Goal: Task Accomplishment & Management: Manage account settings

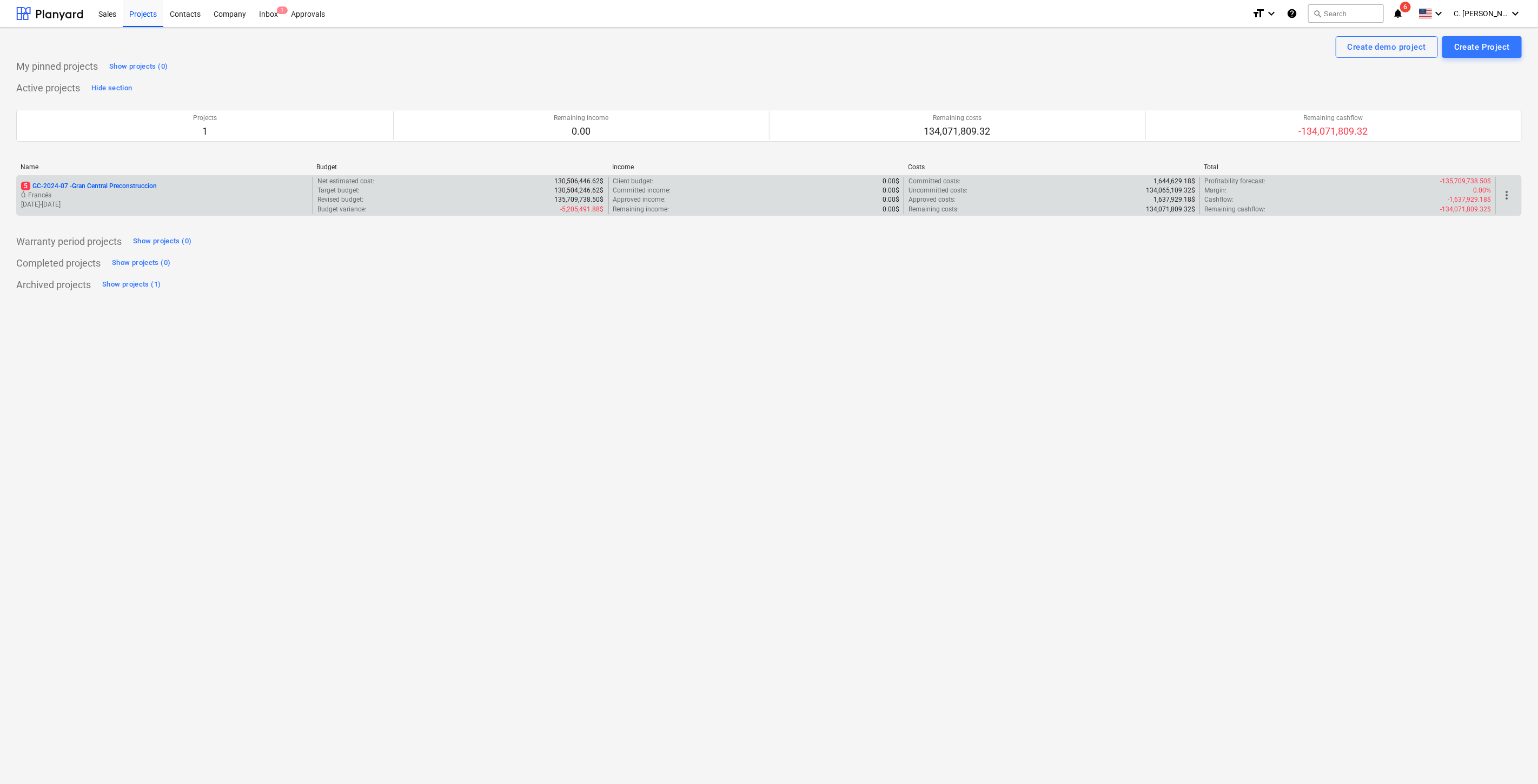
click at [101, 194] on p "Ó. Francés" at bounding box center [164, 195] width 287 height 10
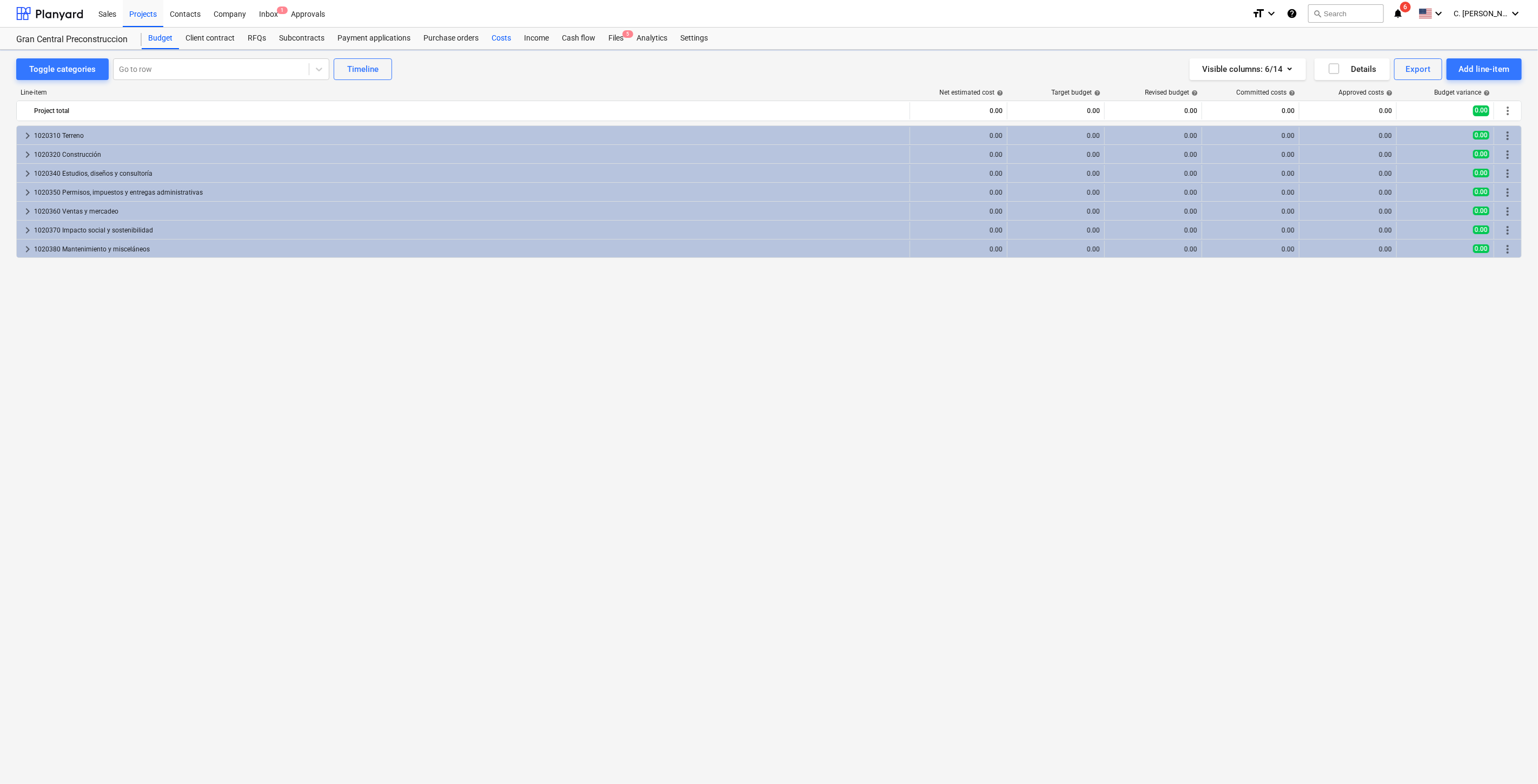
click at [508, 44] on div "Costs" at bounding box center [501, 38] width 32 height 21
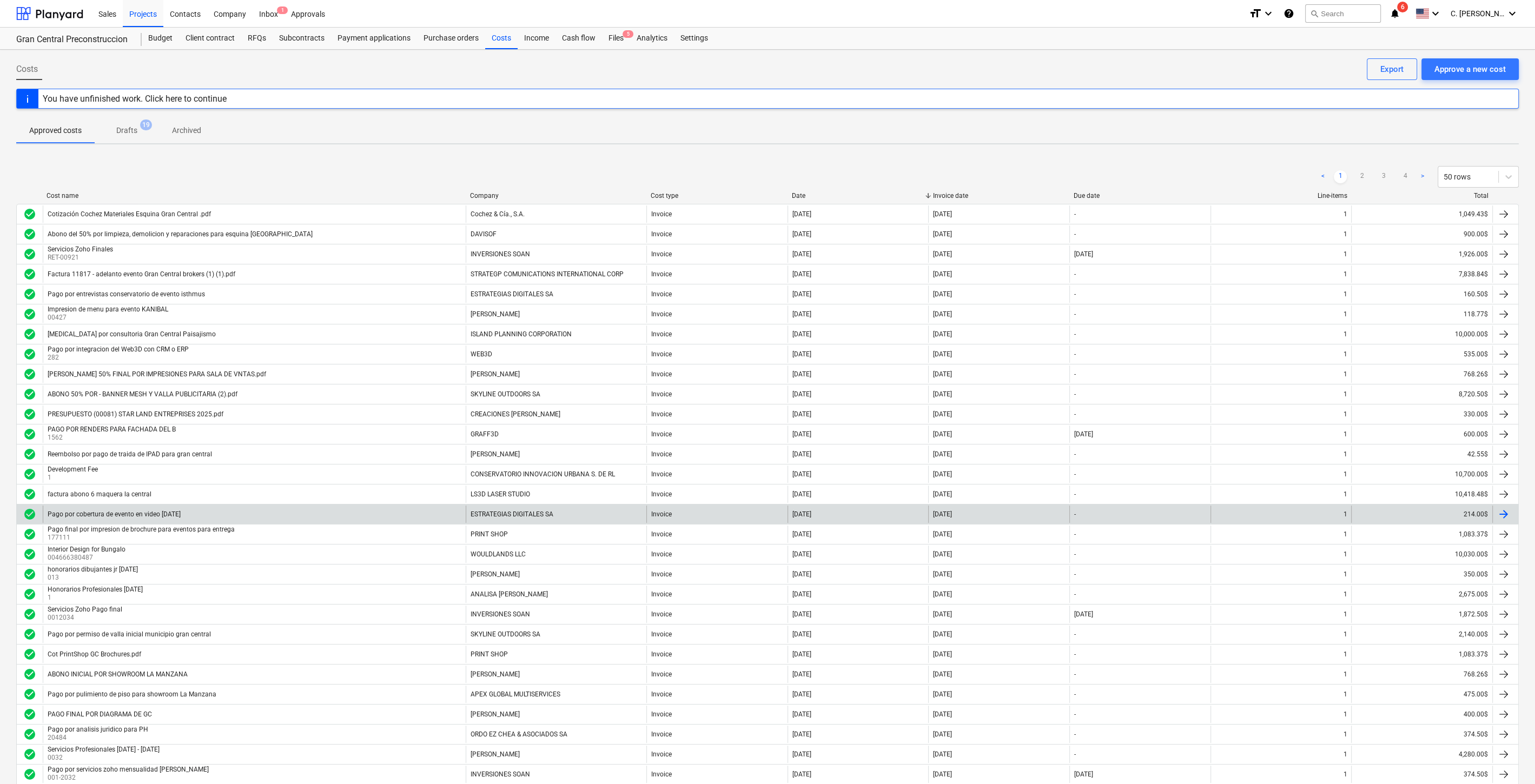
click at [159, 516] on div "Pago por cobertura de evento en video [DATE]" at bounding box center [254, 514] width 423 height 18
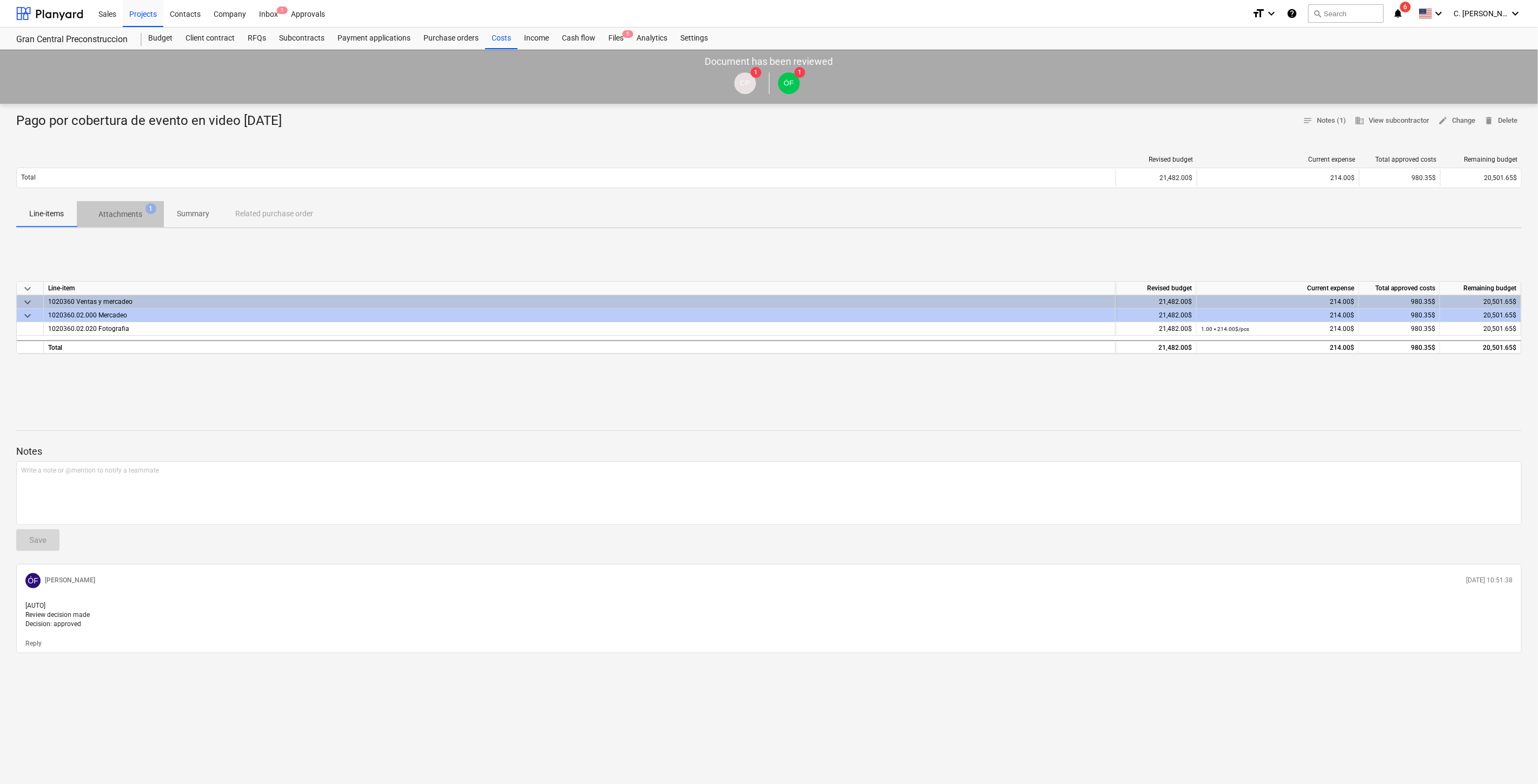
click at [138, 212] on p "Attachments" at bounding box center [120, 213] width 44 height 11
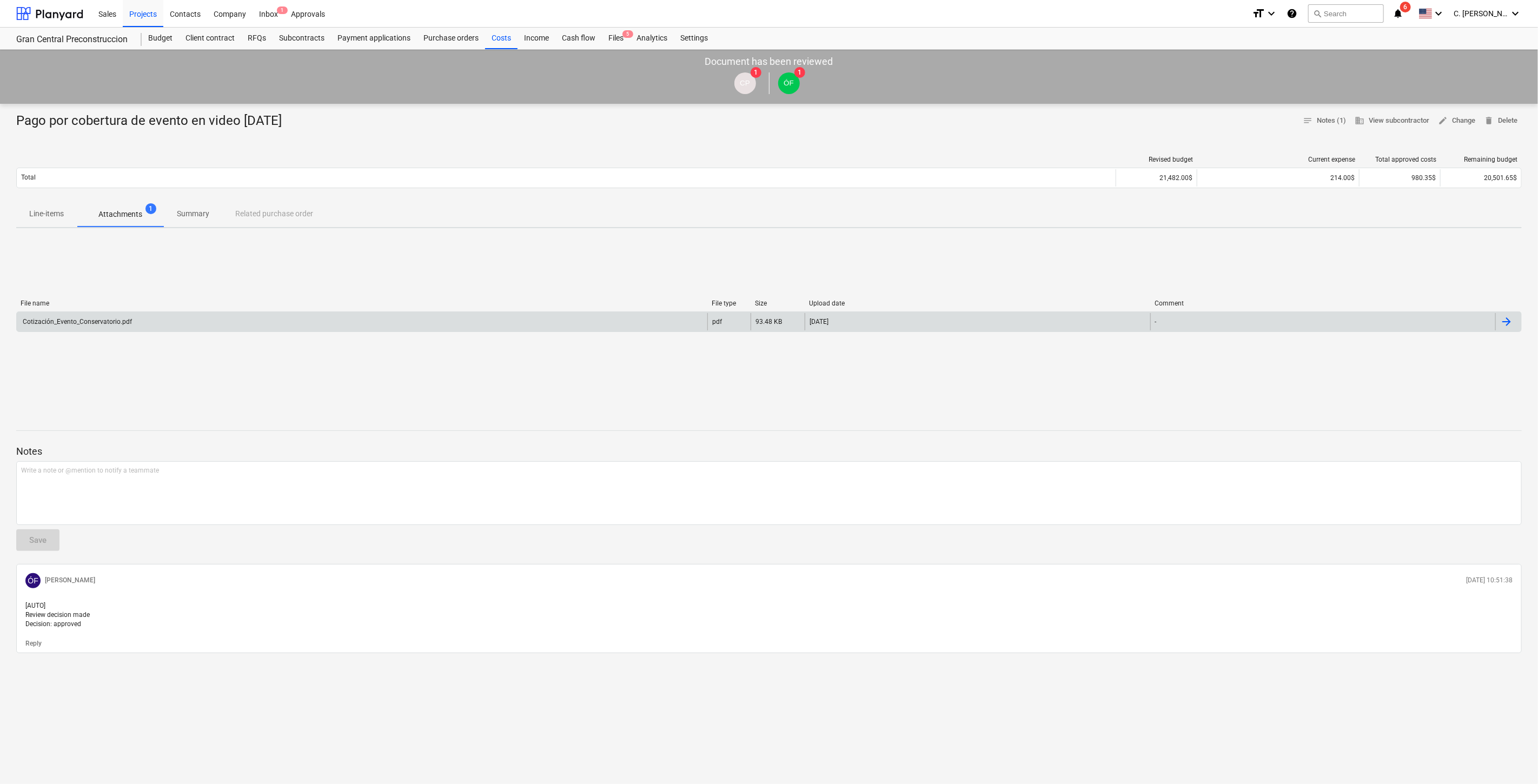
click at [123, 318] on div "Cotización_Evento_Conservatorio.pdf" at bounding box center [76, 321] width 111 height 7
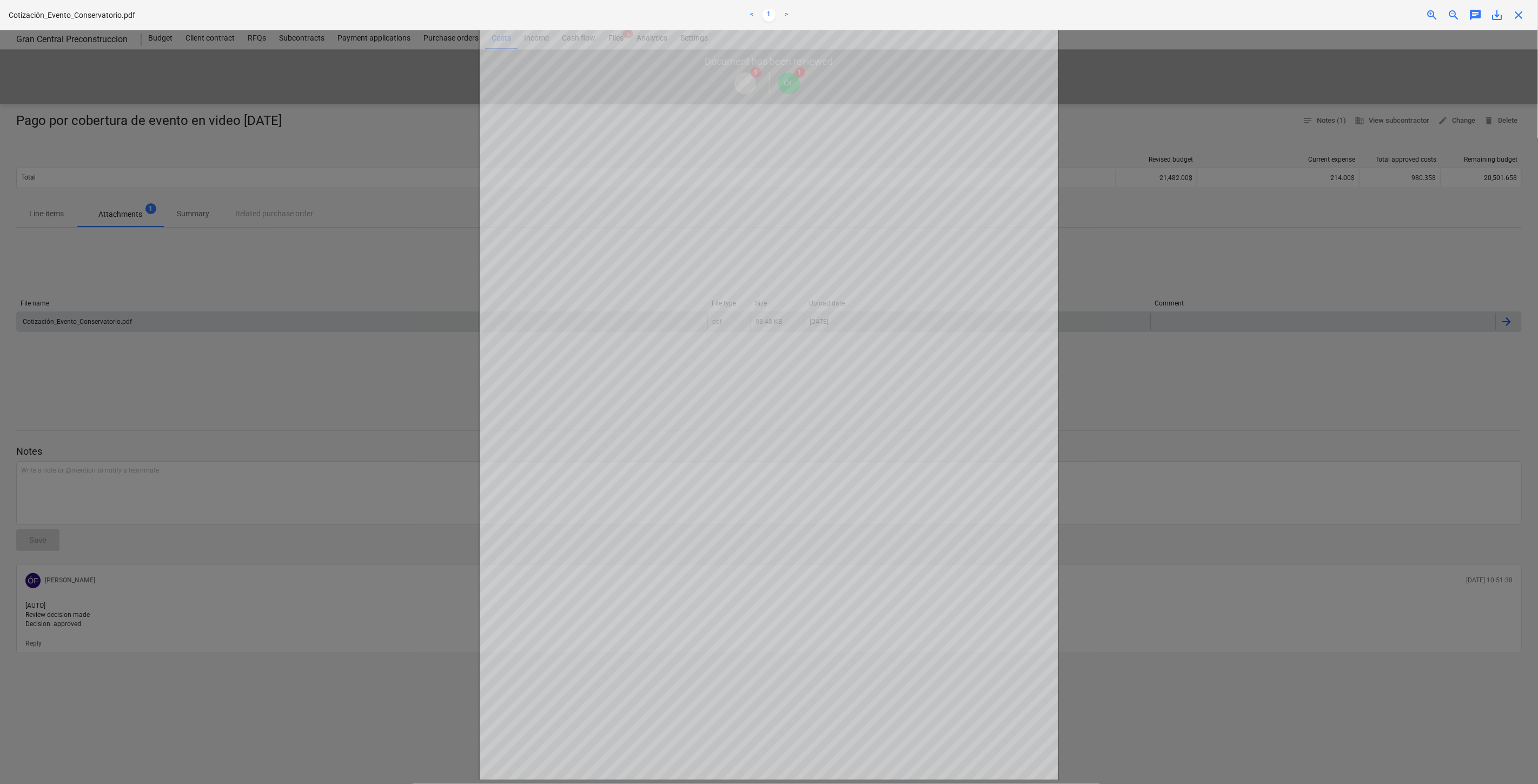
drag, startPoint x: 1300, startPoint y: 388, endPoint x: 1236, endPoint y: 370, distance: 66.5
click at [1291, 379] on div at bounding box center [769, 406] width 1538 height 753
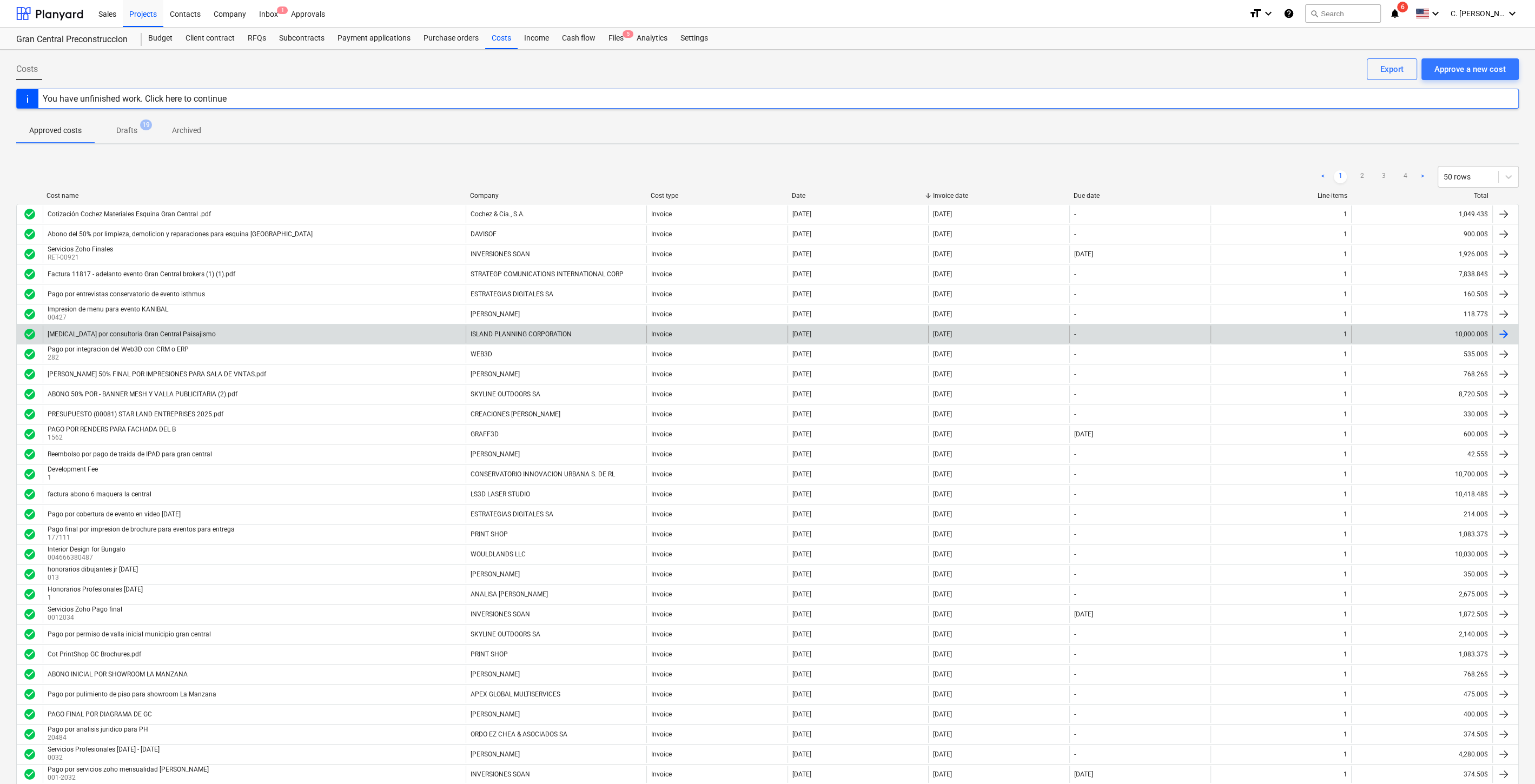
scroll to position [60, 0]
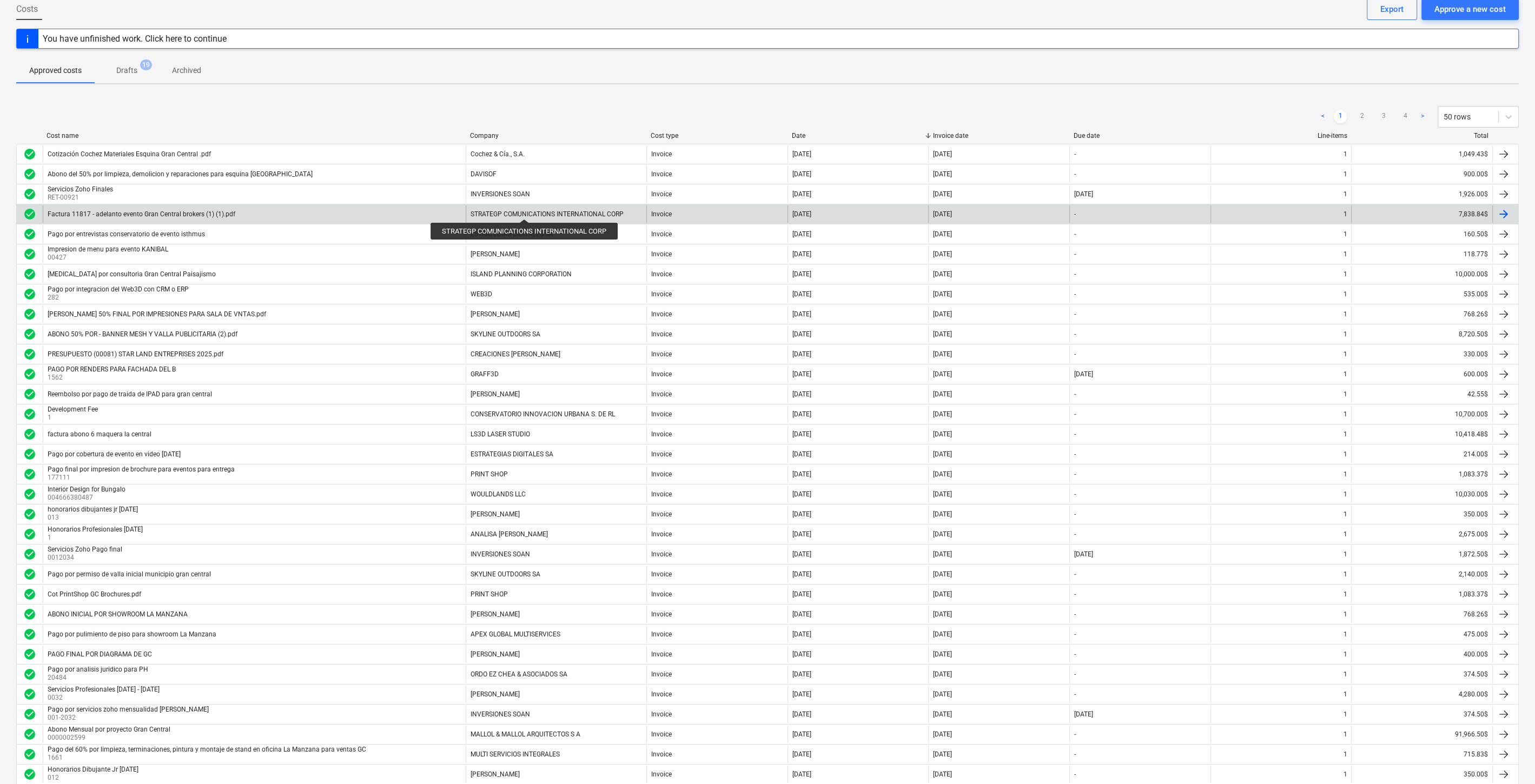
click at [525, 210] on div "STRATEGP COMUNICATIONS INTERNATIONAL CORP" at bounding box center [547, 214] width 153 height 7
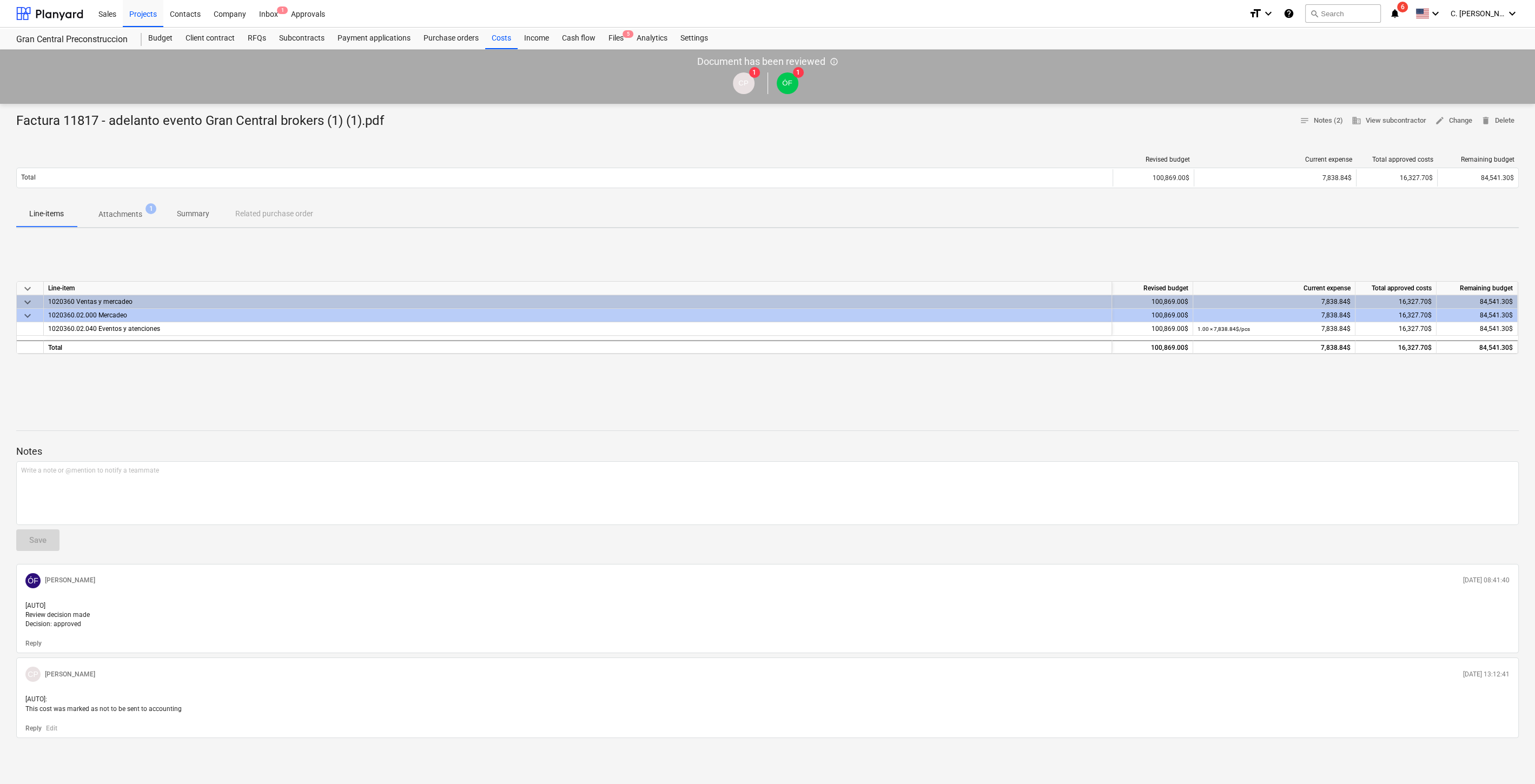
click at [123, 212] on p "Attachments" at bounding box center [120, 213] width 44 height 11
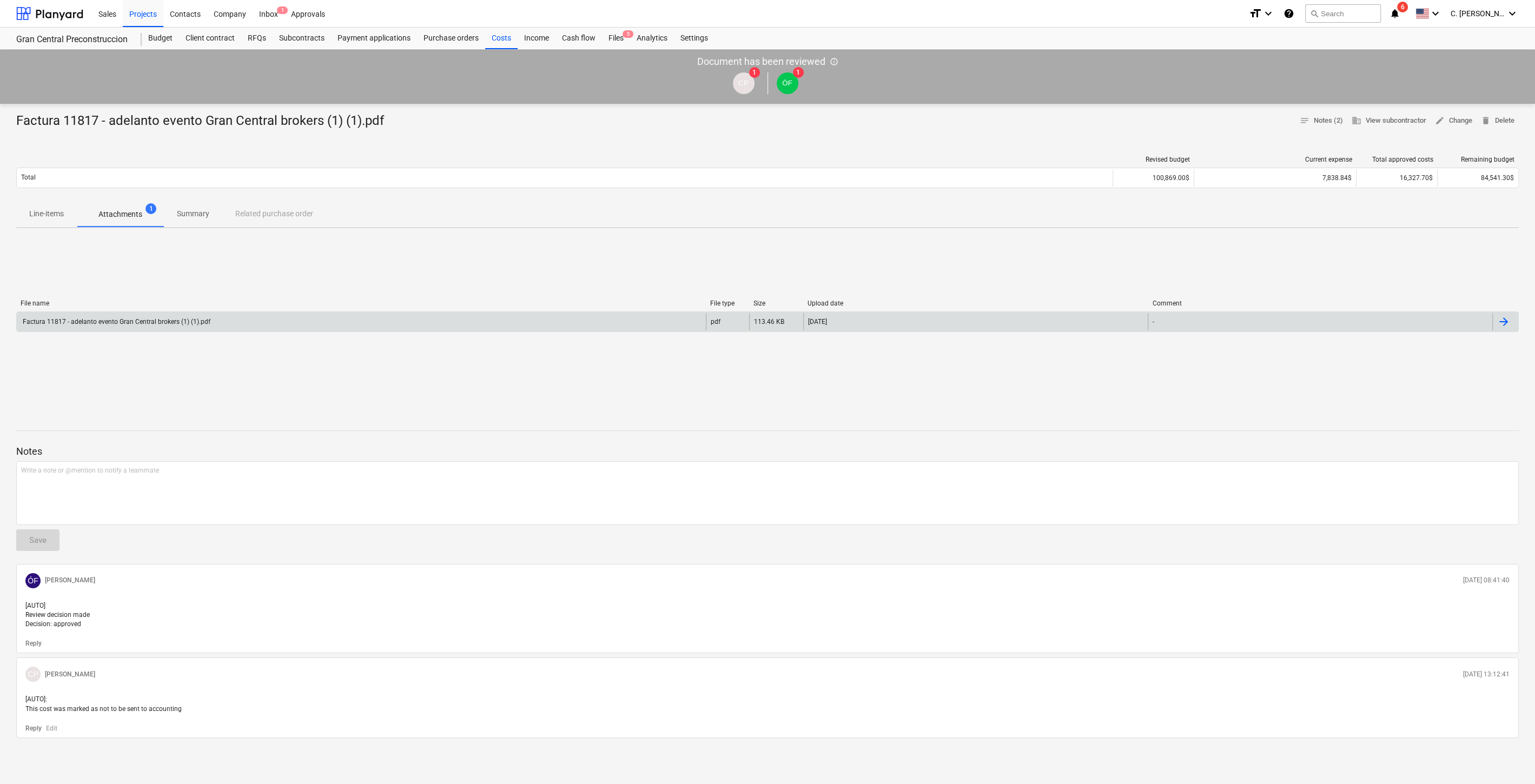
click at [135, 318] on div "Factura 11817 - adelanto evento Gran Central brokers (1) (1).pdf" at bounding box center [116, 321] width 189 height 7
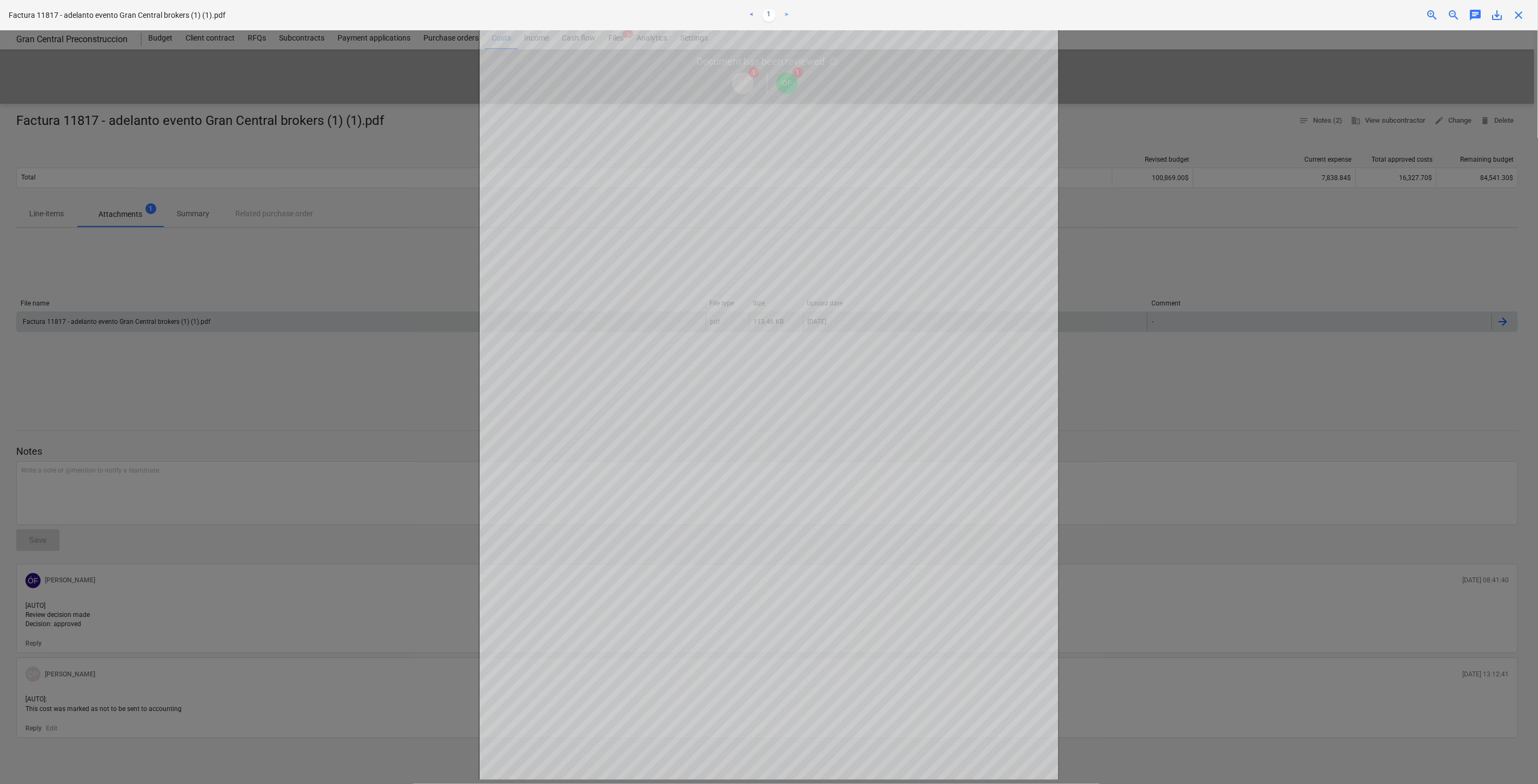
click at [344, 165] on div at bounding box center [769, 406] width 1538 height 753
click at [1520, 13] on span "close" at bounding box center [1519, 15] width 13 height 13
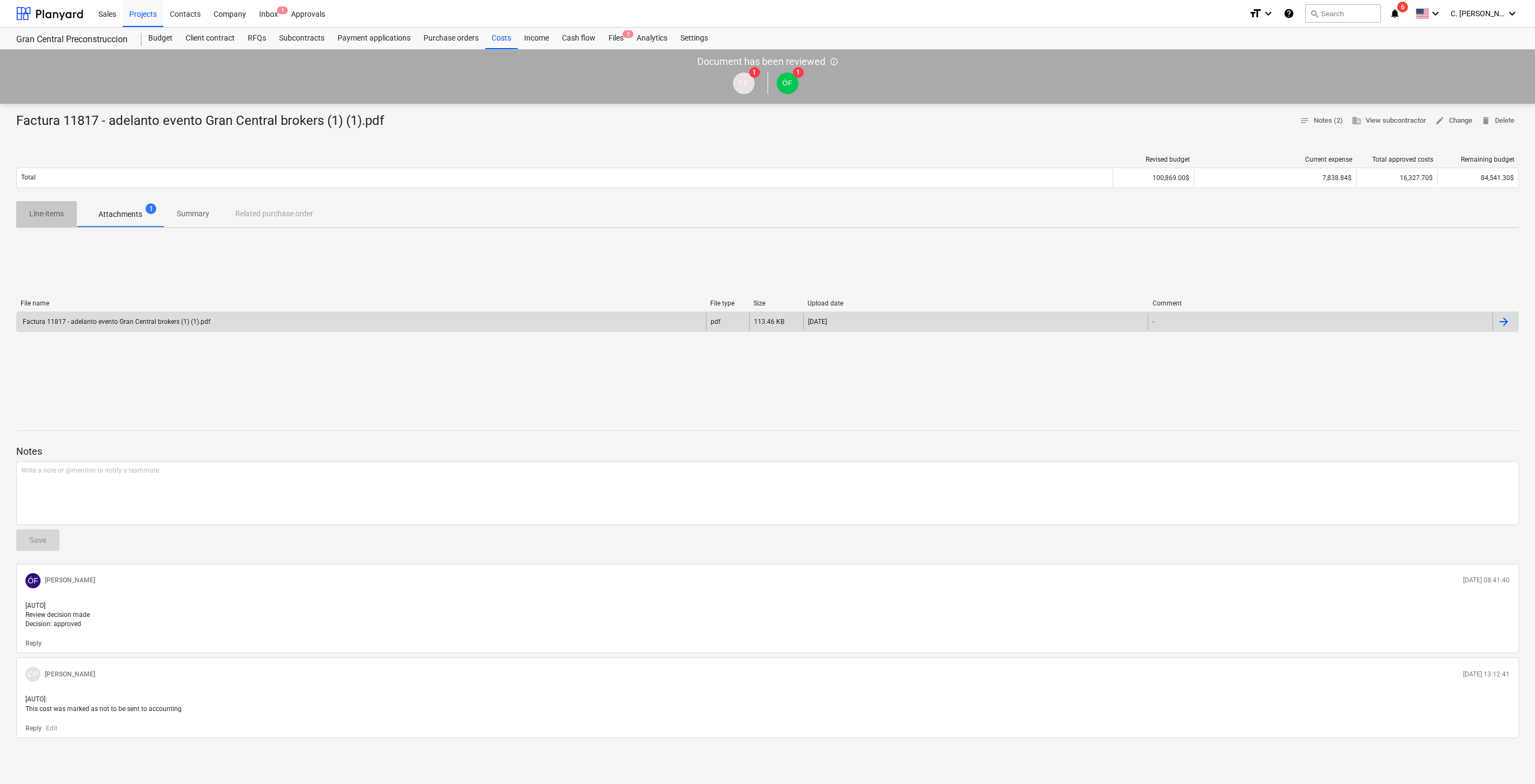
click at [30, 215] on p "Line-items" at bounding box center [46, 213] width 34 height 11
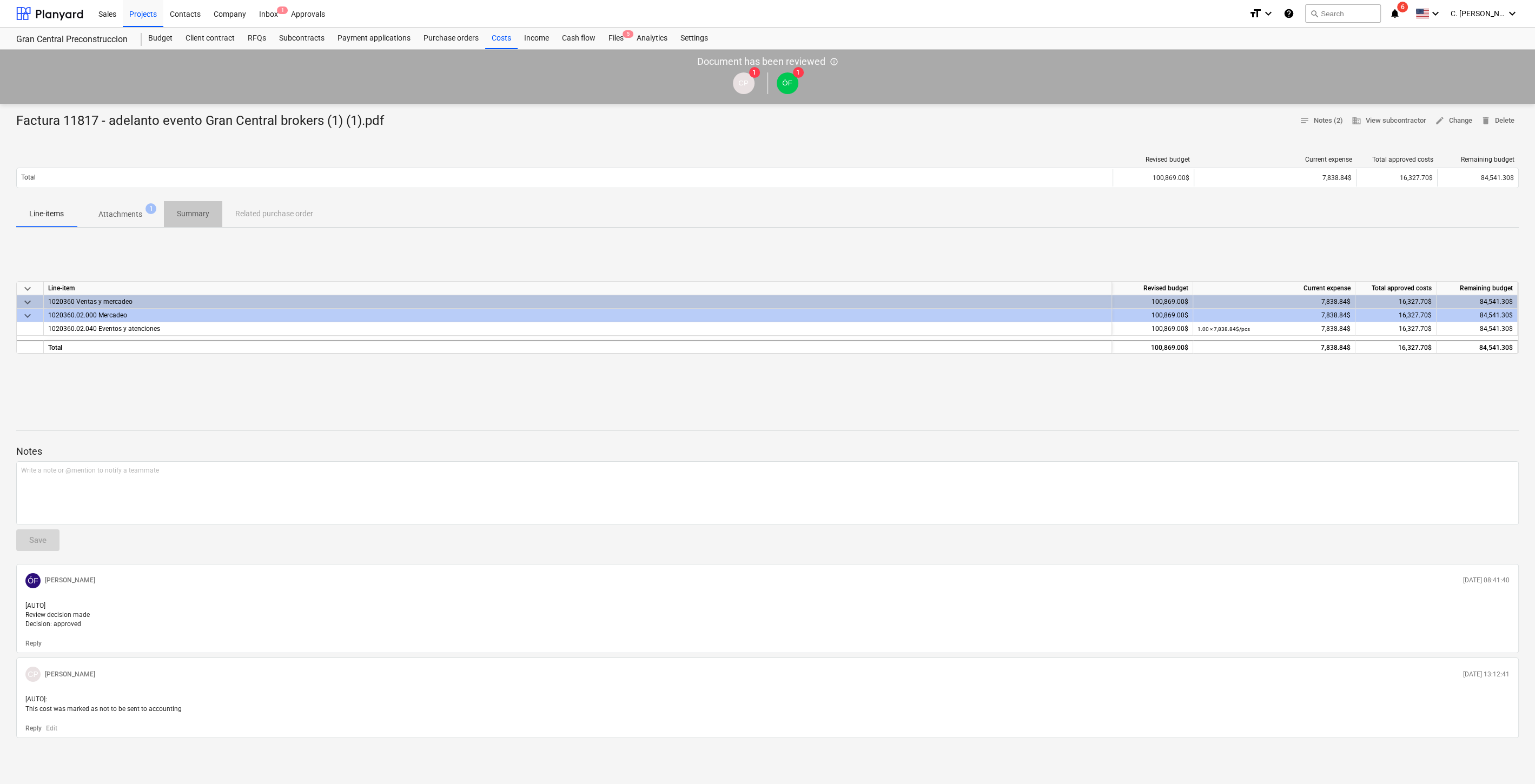
click at [194, 205] on span "Summary" at bounding box center [193, 213] width 59 height 18
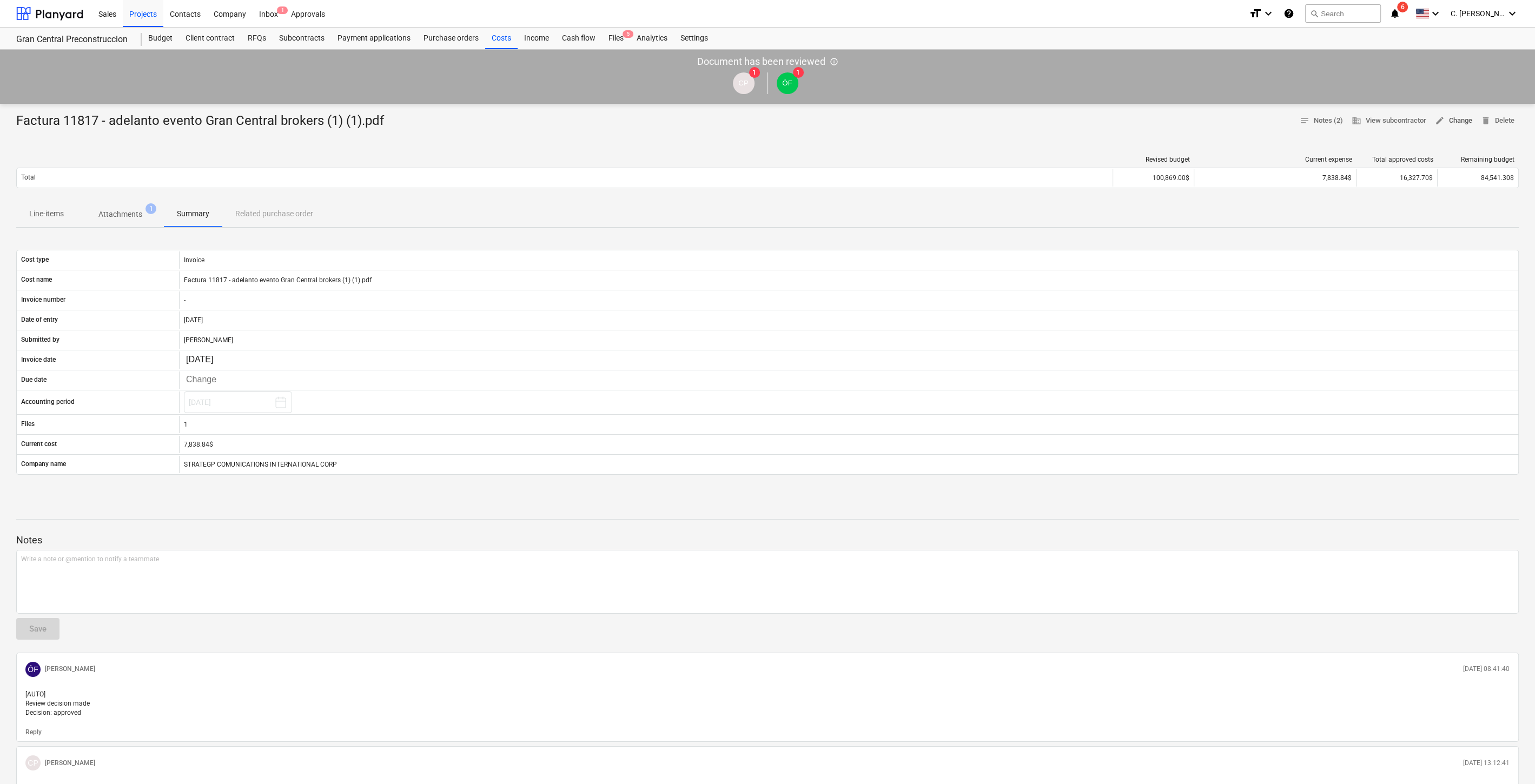
click at [1448, 116] on span "edit Change" at bounding box center [1453, 120] width 37 height 12
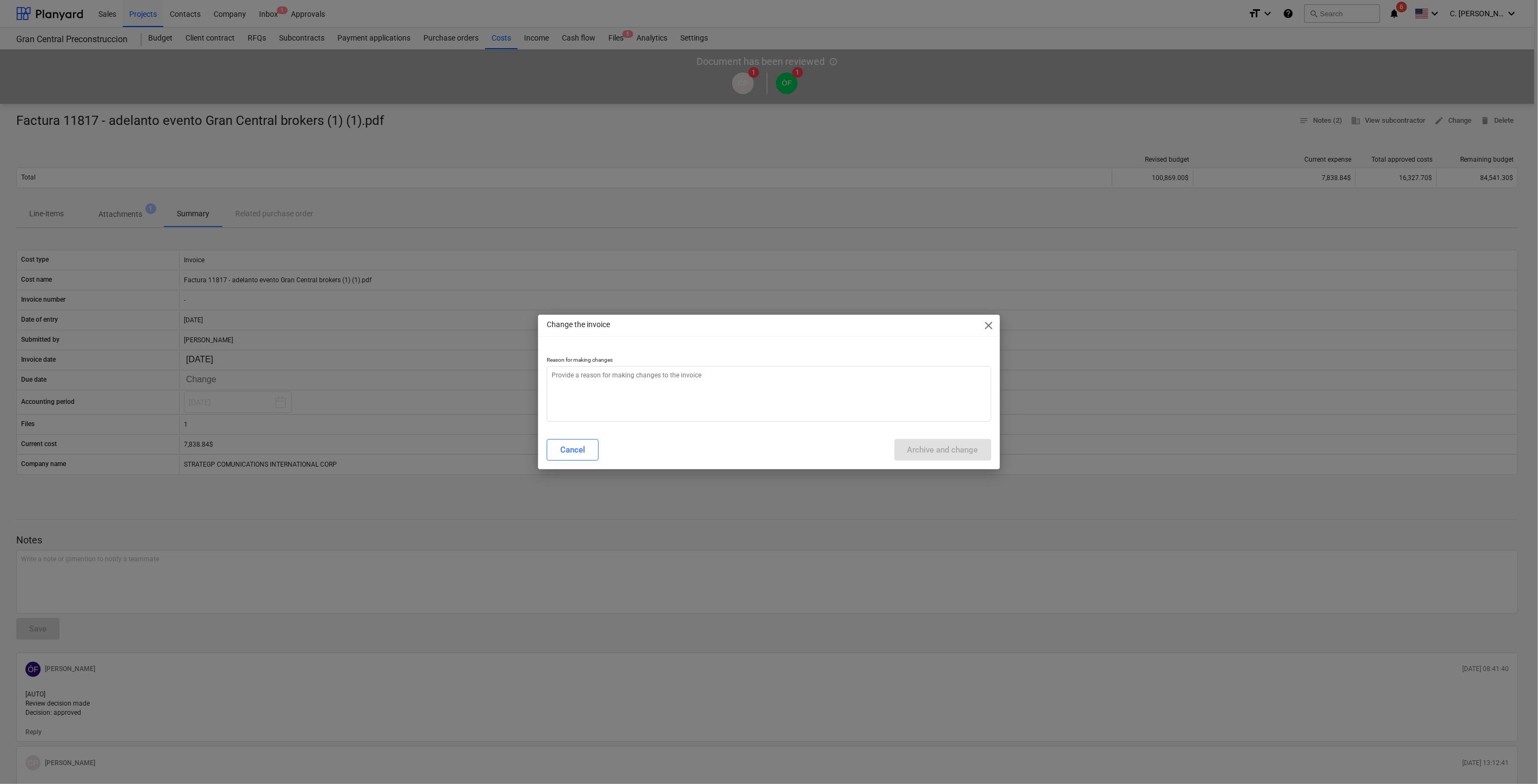
type textarea "x"
click at [836, 375] on textarea at bounding box center [768, 394] width 444 height 56
type textarea "c"
type textarea "x"
type textarea "ca"
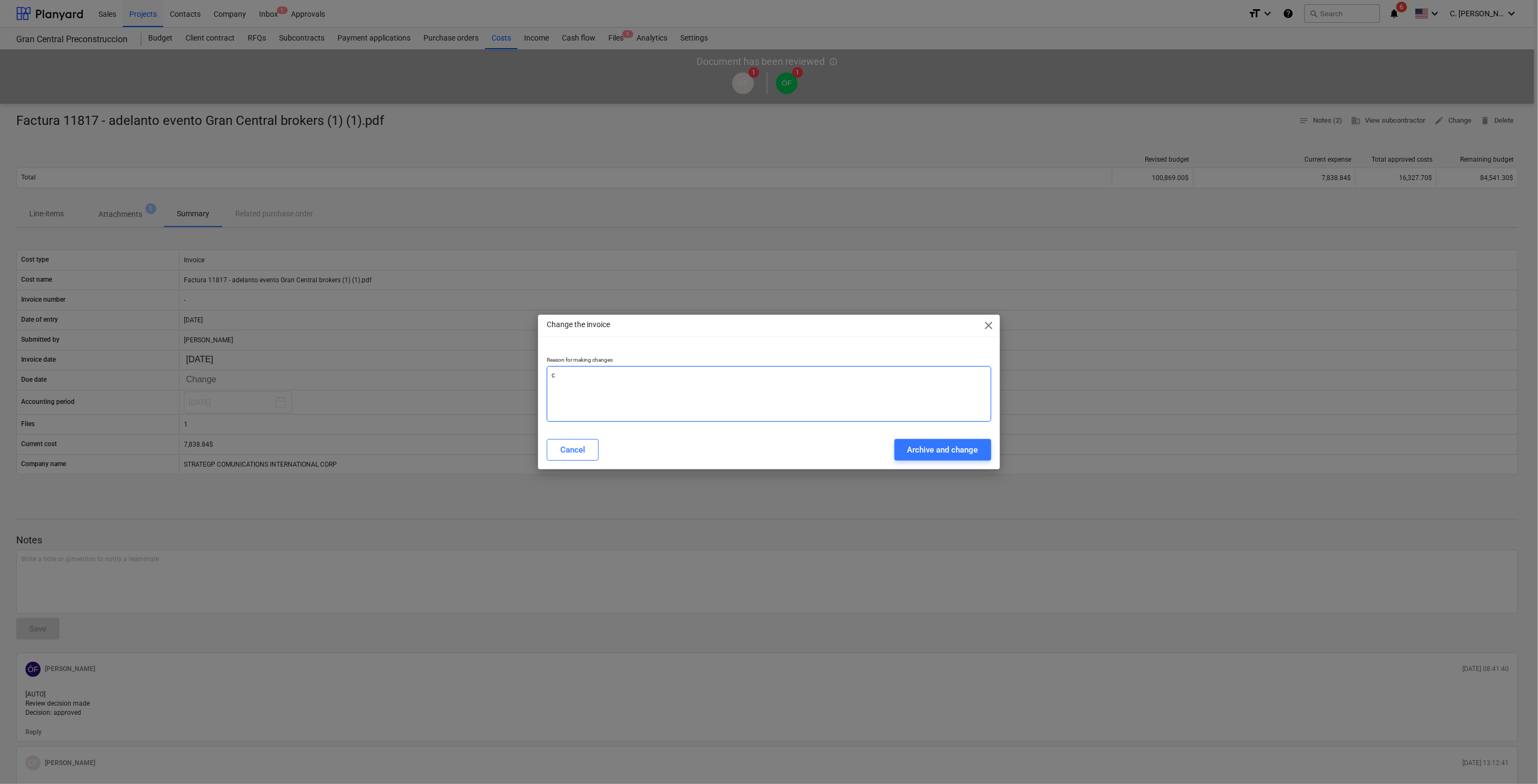
type textarea "x"
type textarea "cam"
type textarea "x"
type textarea "camv"
type textarea "x"
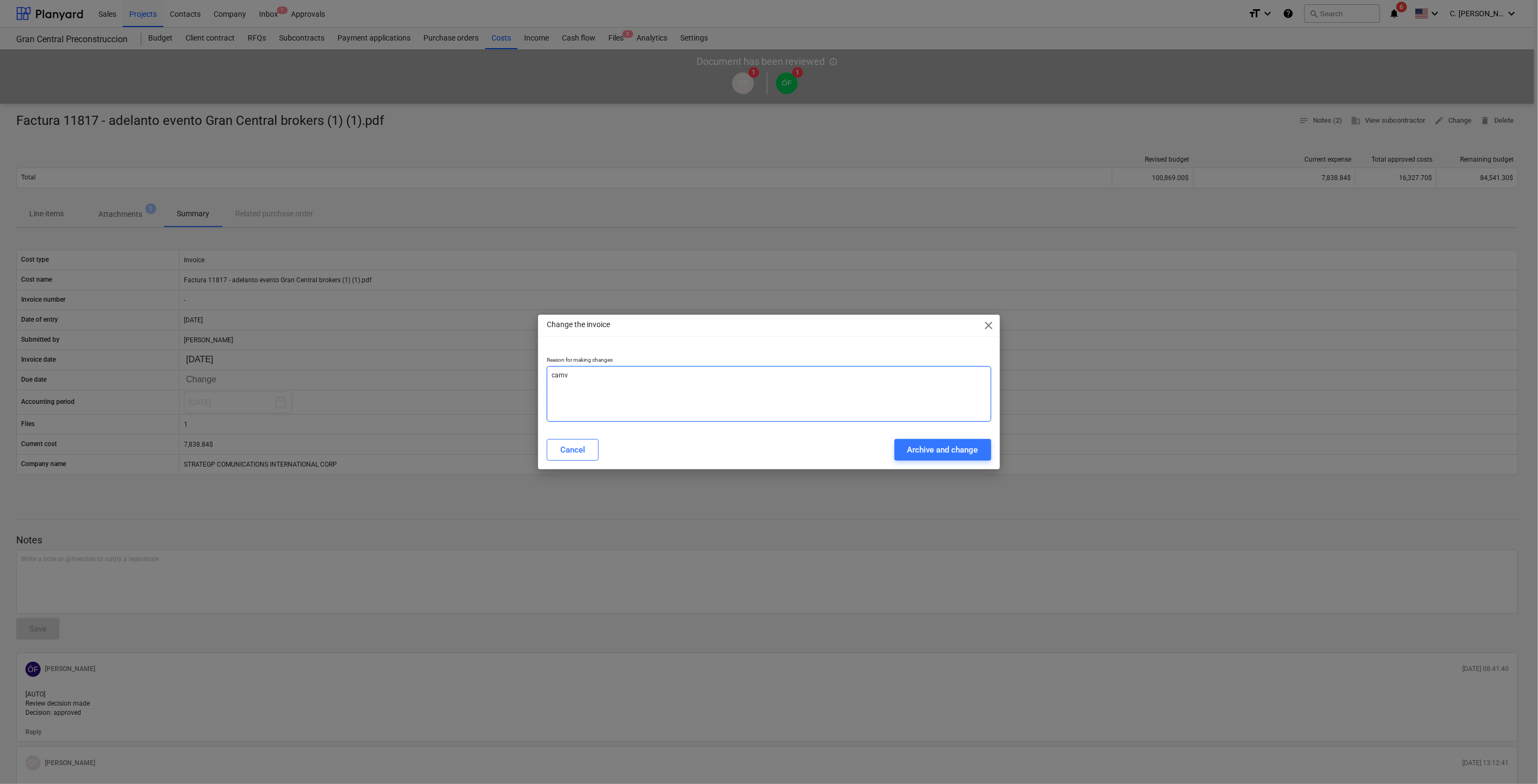
type textarea "camvi"
type textarea "x"
type textarea "camvio"
type textarea "x"
type textarea "camvio"
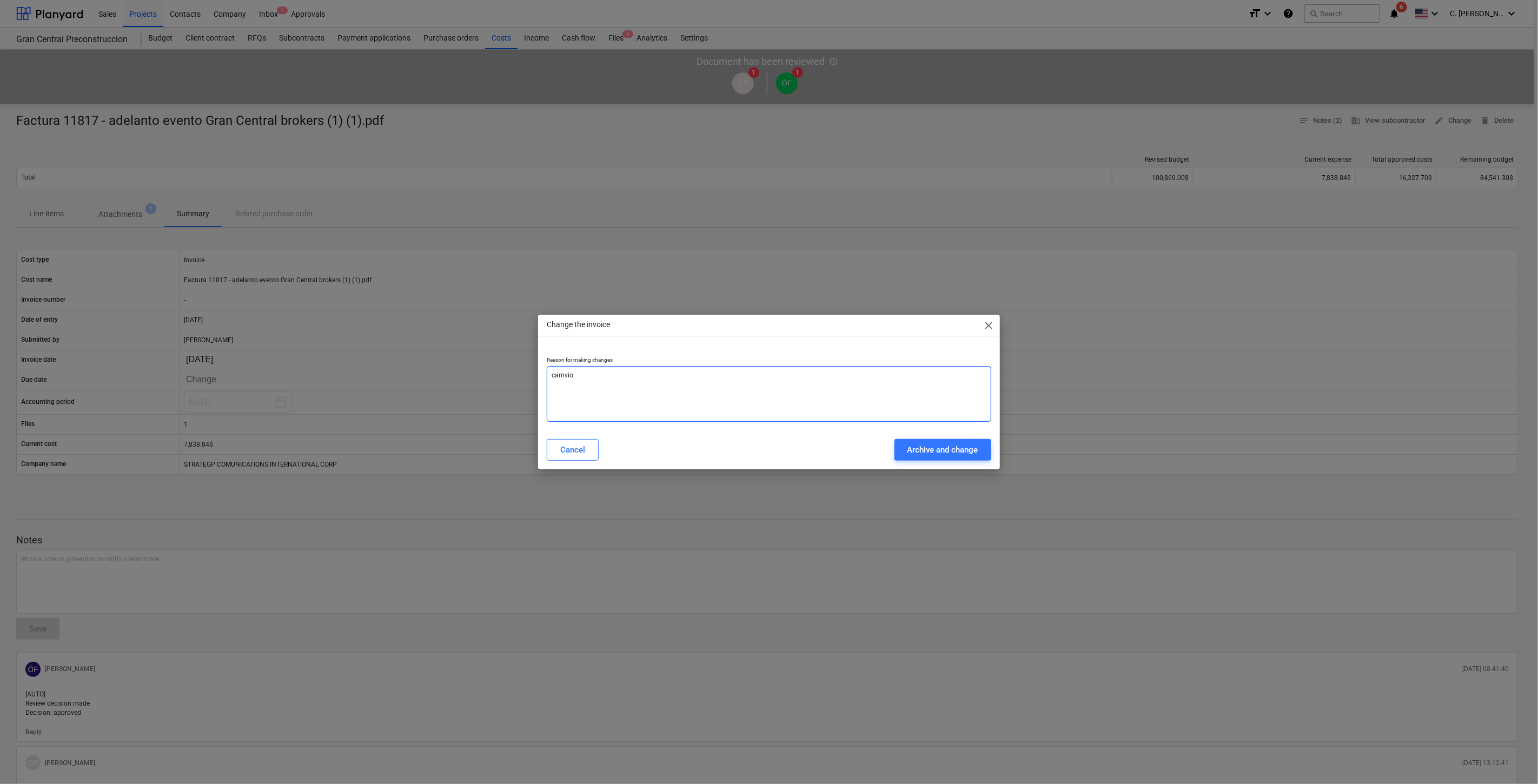
type textarea "x"
type textarea "camvio p"
type textarea "x"
type textarea "camvio pa"
type textarea "x"
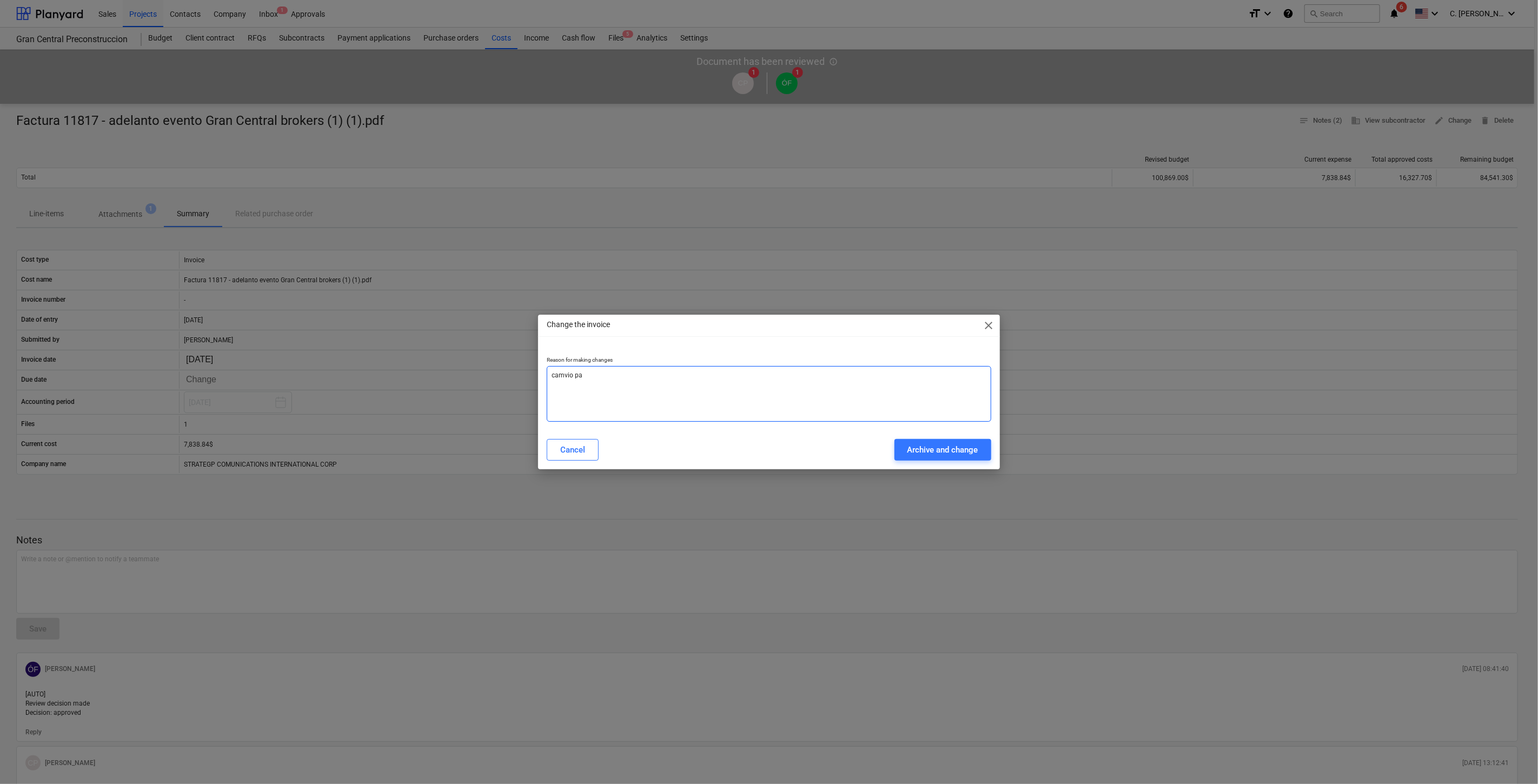
type textarea "camvio par"
type textarea "x"
type textarea "camvio para"
type textarea "x"
type textarea "camvio para"
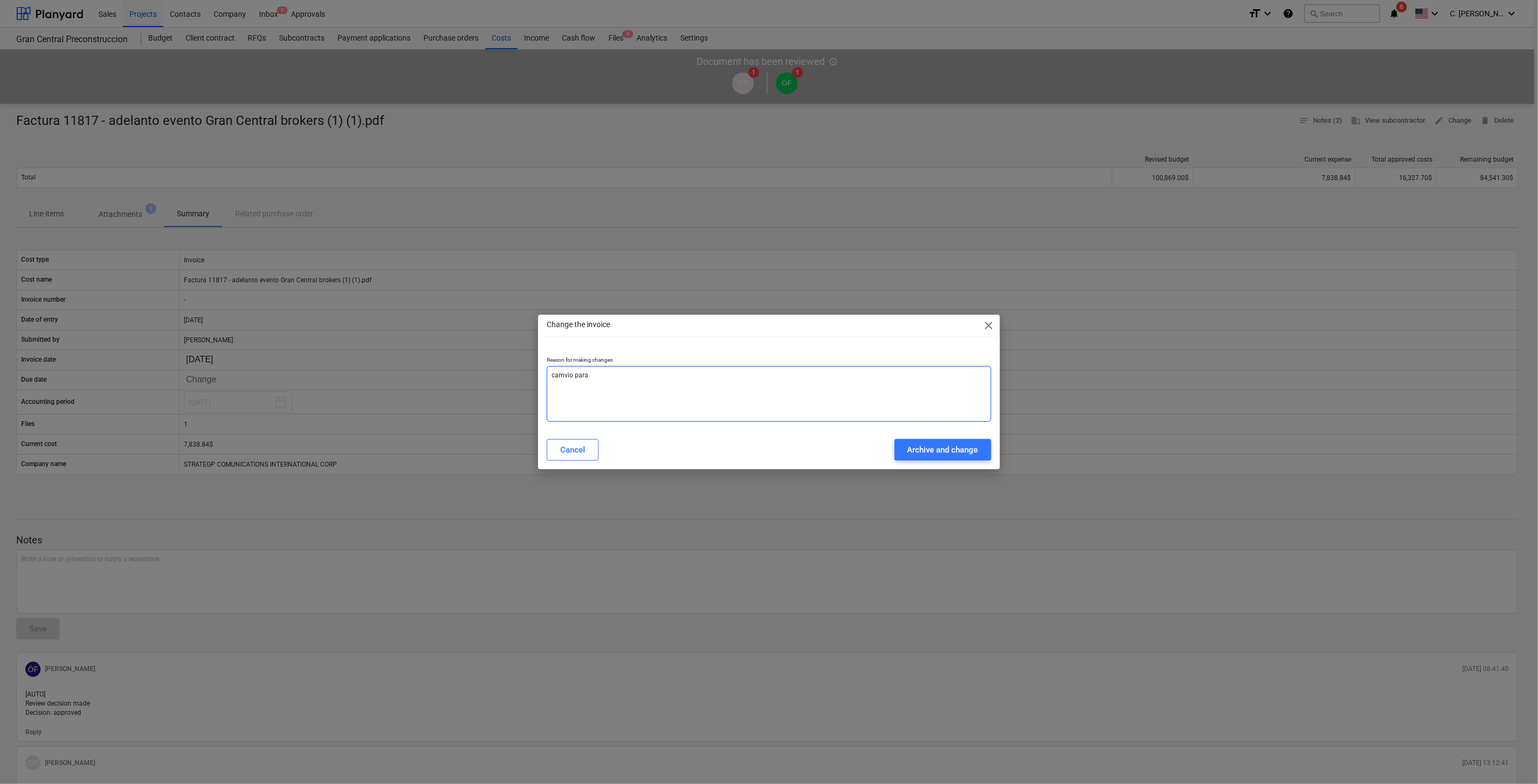
type textarea "x"
type textarea "camvio para c"
type textarea "x"
type textarea "camvio para co"
type textarea "x"
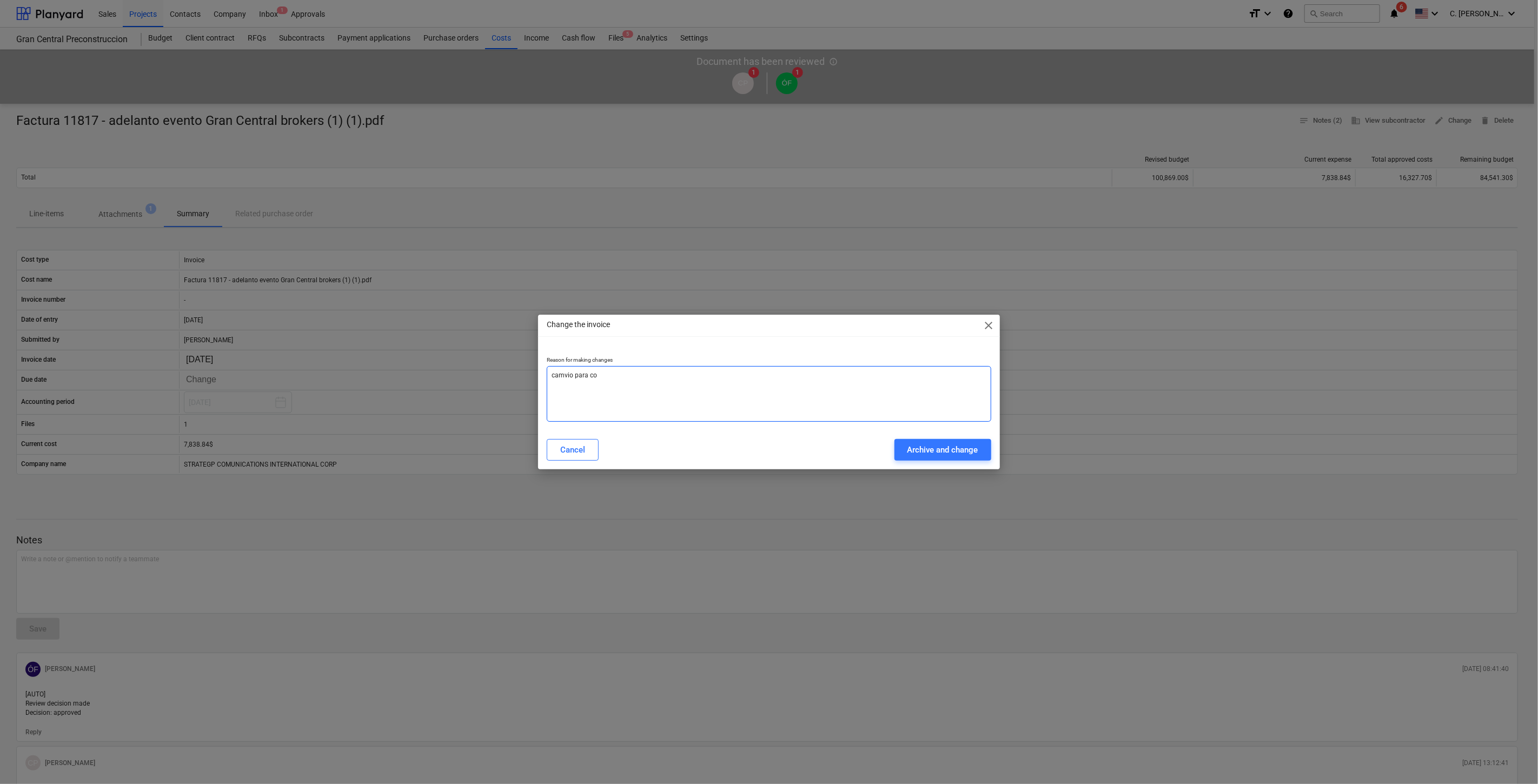
type textarea "camvio para con"
type textarea "x"
type textarea "camvio para cont"
type textarea "x"
type textarea "camvio para conta"
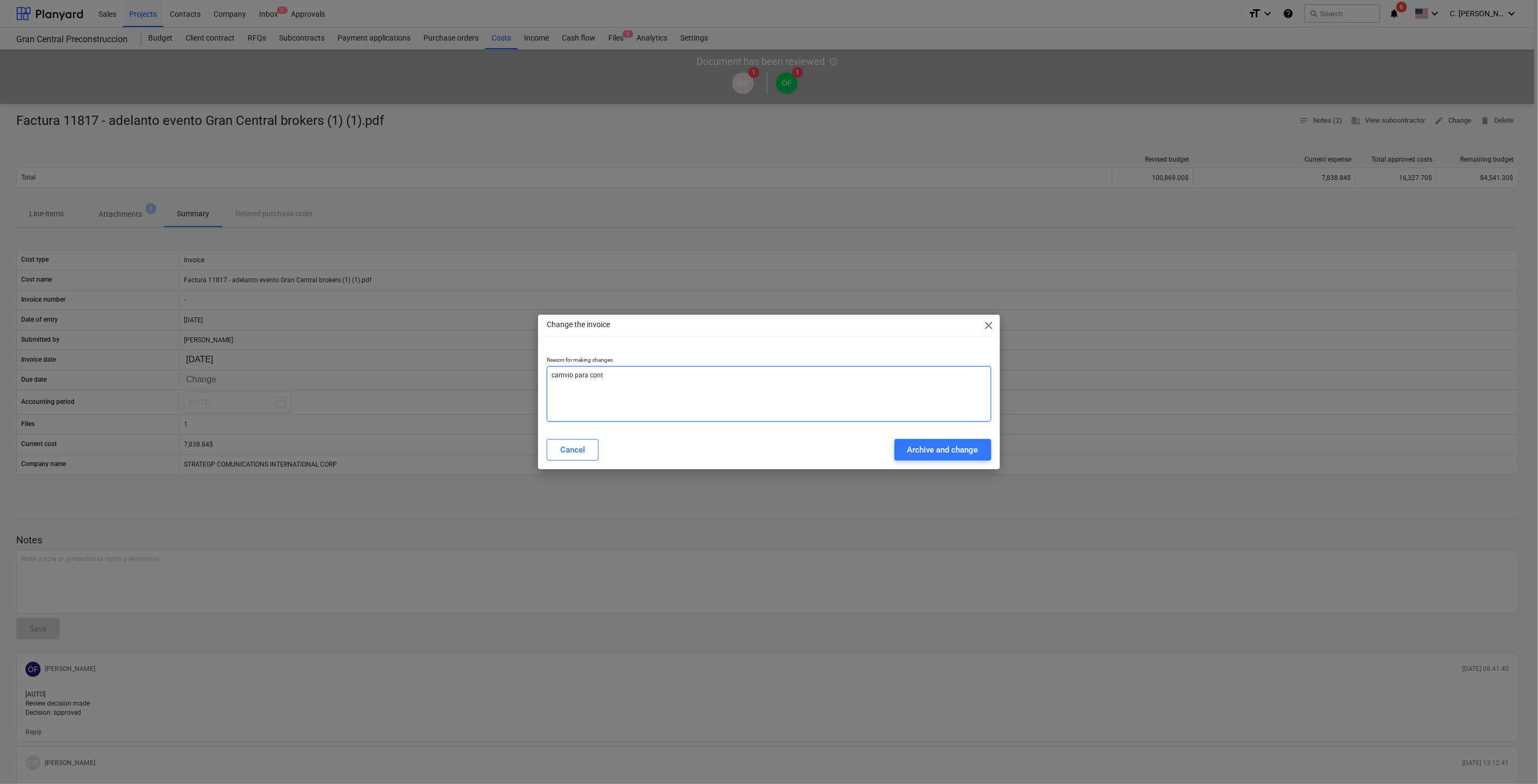
type textarea "x"
type textarea "camvio para contab"
type textarea "x"
type textarea "camvio para contabi"
type textarea "x"
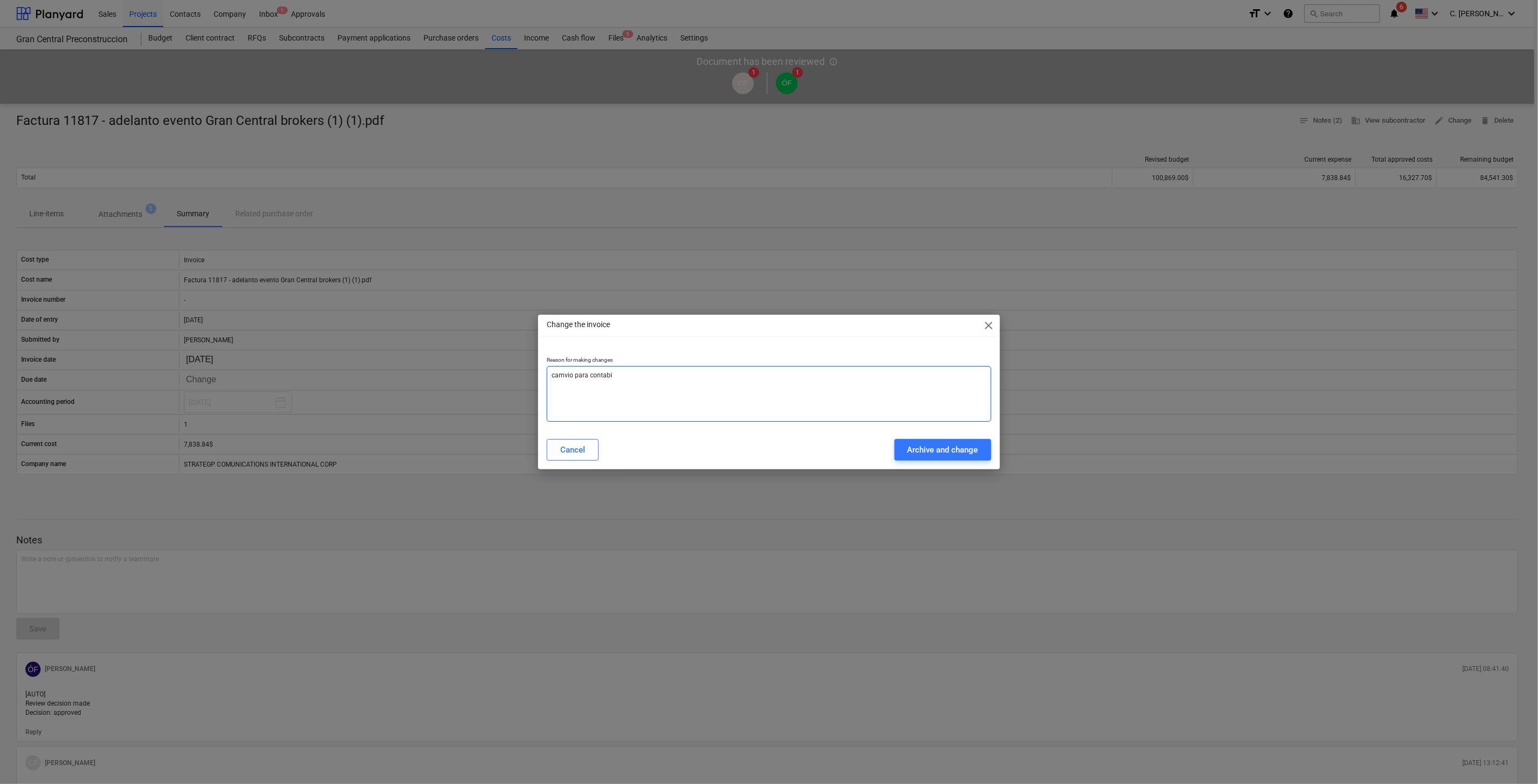
type textarea "camvio para contabil"
type textarea "x"
type textarea "camvio para contabild"
type textarea "x"
type textarea "camvio para contabildi"
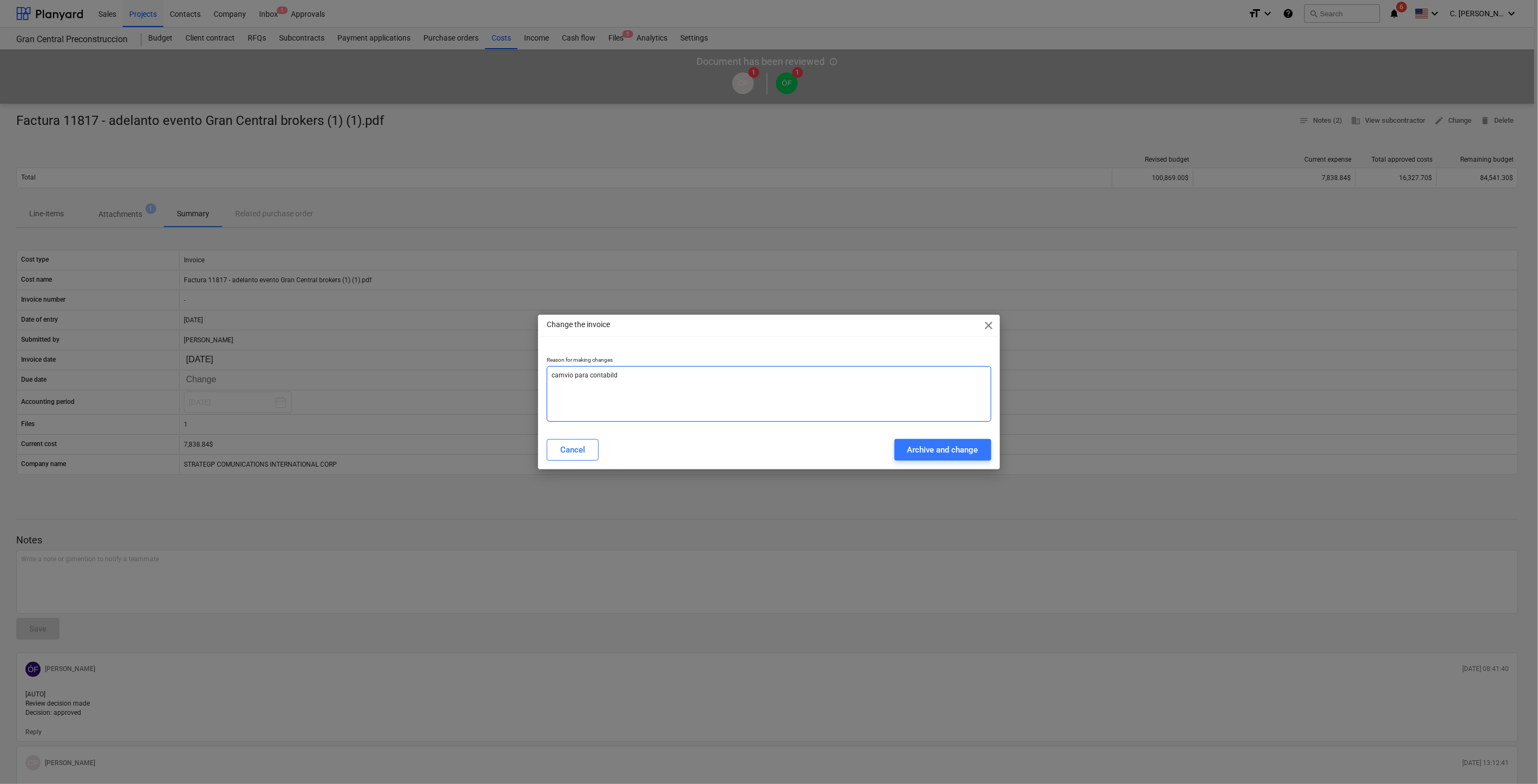
type textarea "x"
type textarea "camvio para contabildia"
type textarea "x"
type textarea "camvio para contabildiad"
type textarea "x"
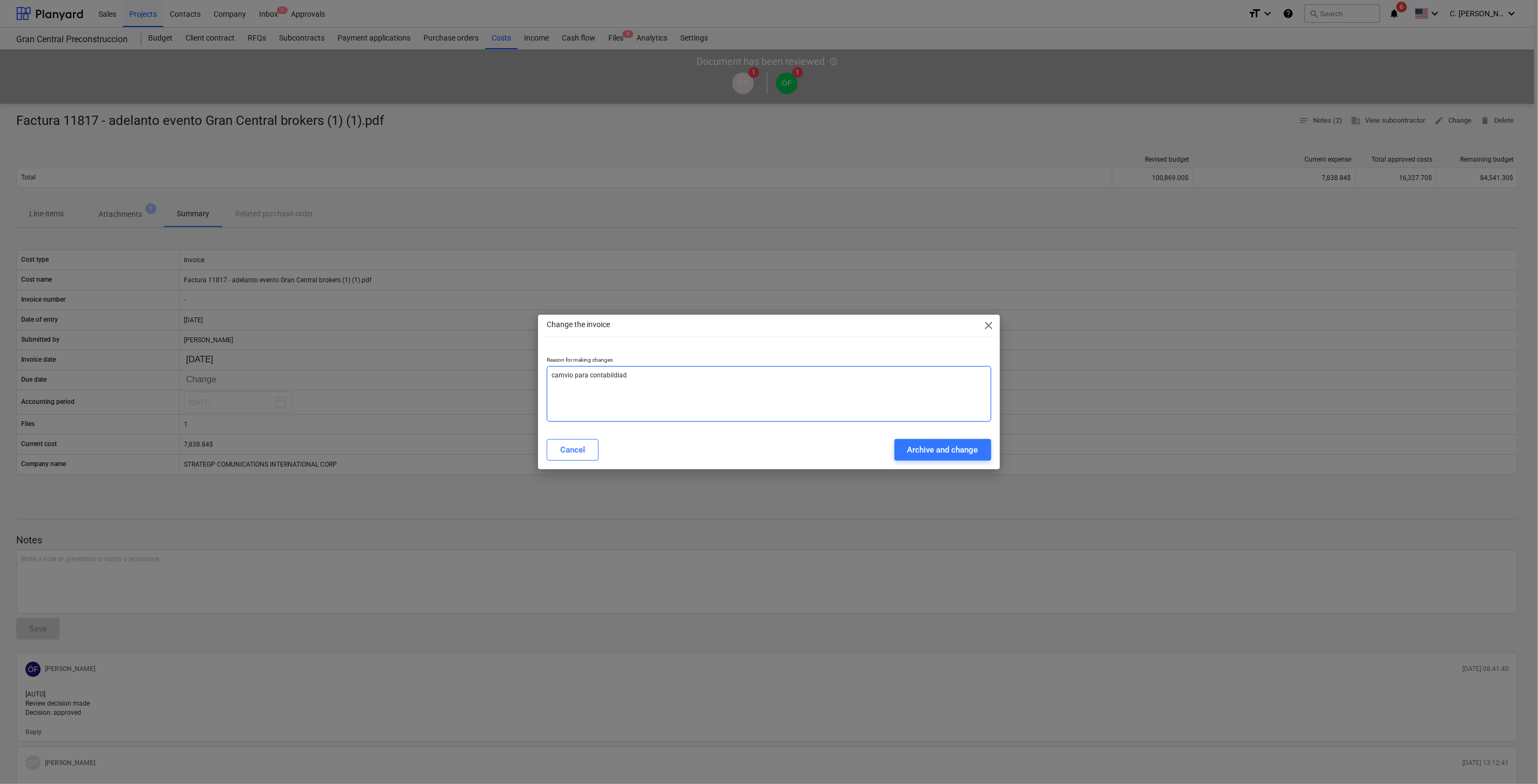
type textarea "camvio para contabildiad"
type textarea "x"
type textarea "camvio para contabildiad"
click at [922, 440] on button "Archive and change" at bounding box center [943, 449] width 97 height 21
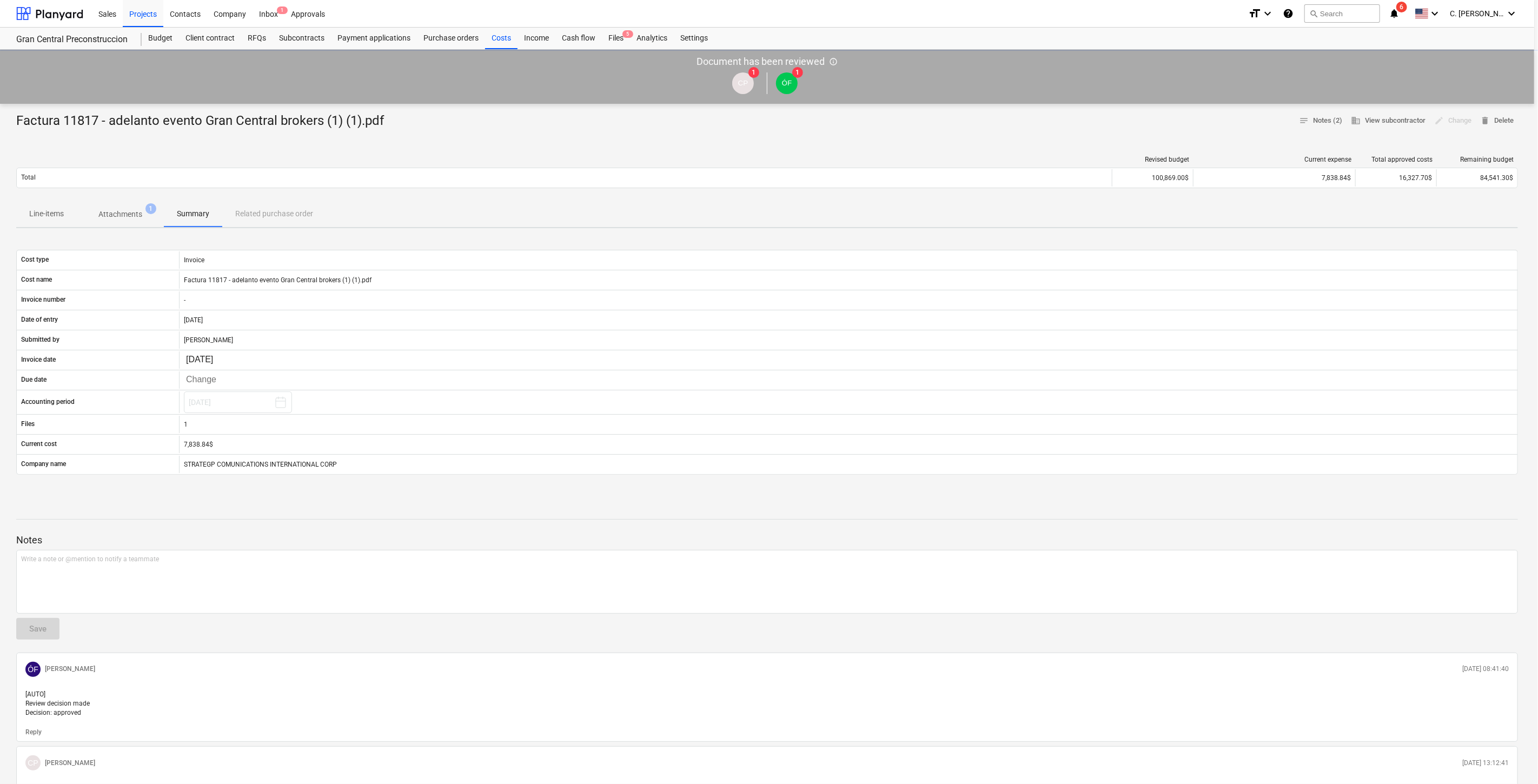
type textarea "x"
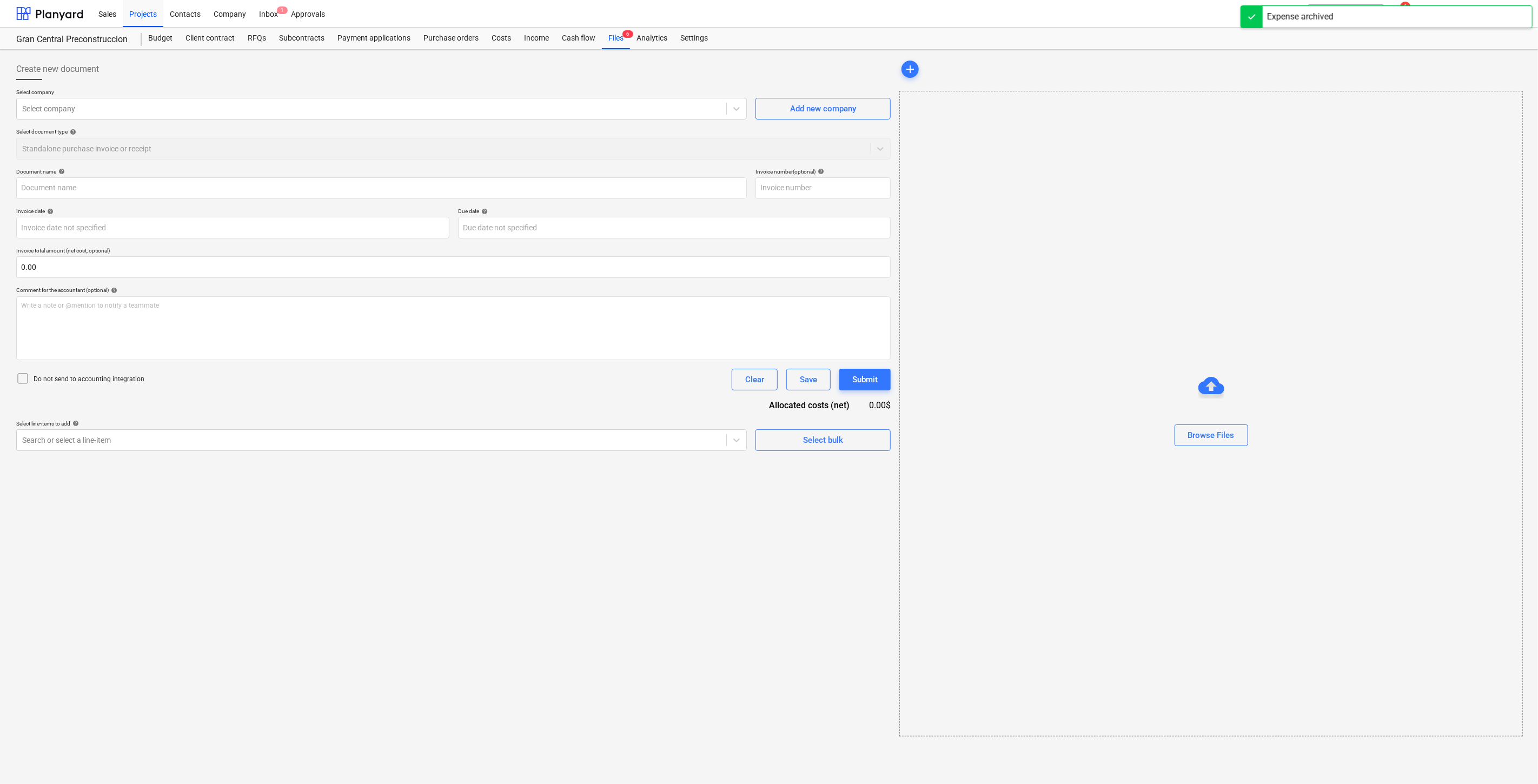
type input "Factura 11817 - adelanto evento Gran Central brokers (1) (1).pdf"
type input "[DATE]"
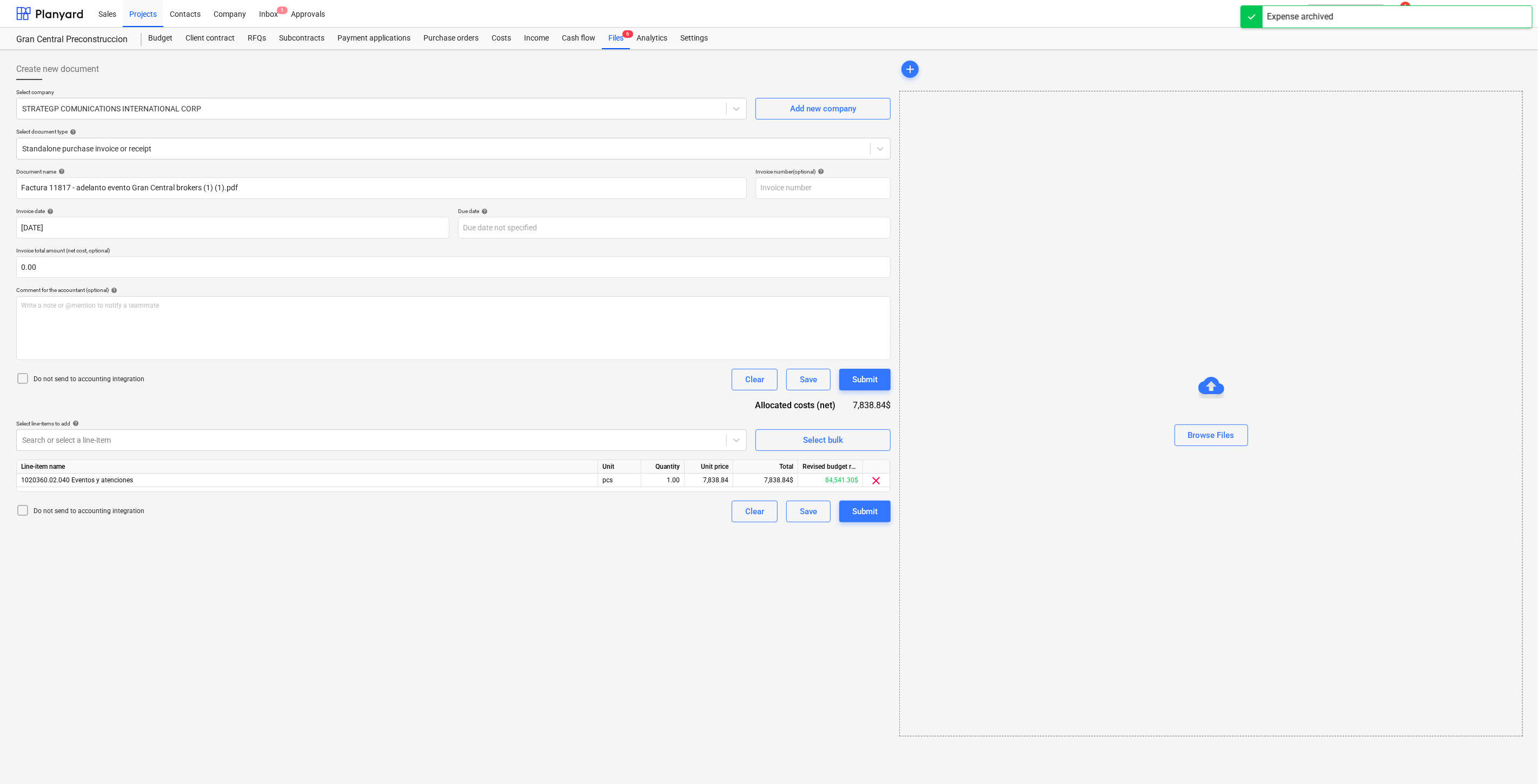
type input "7"
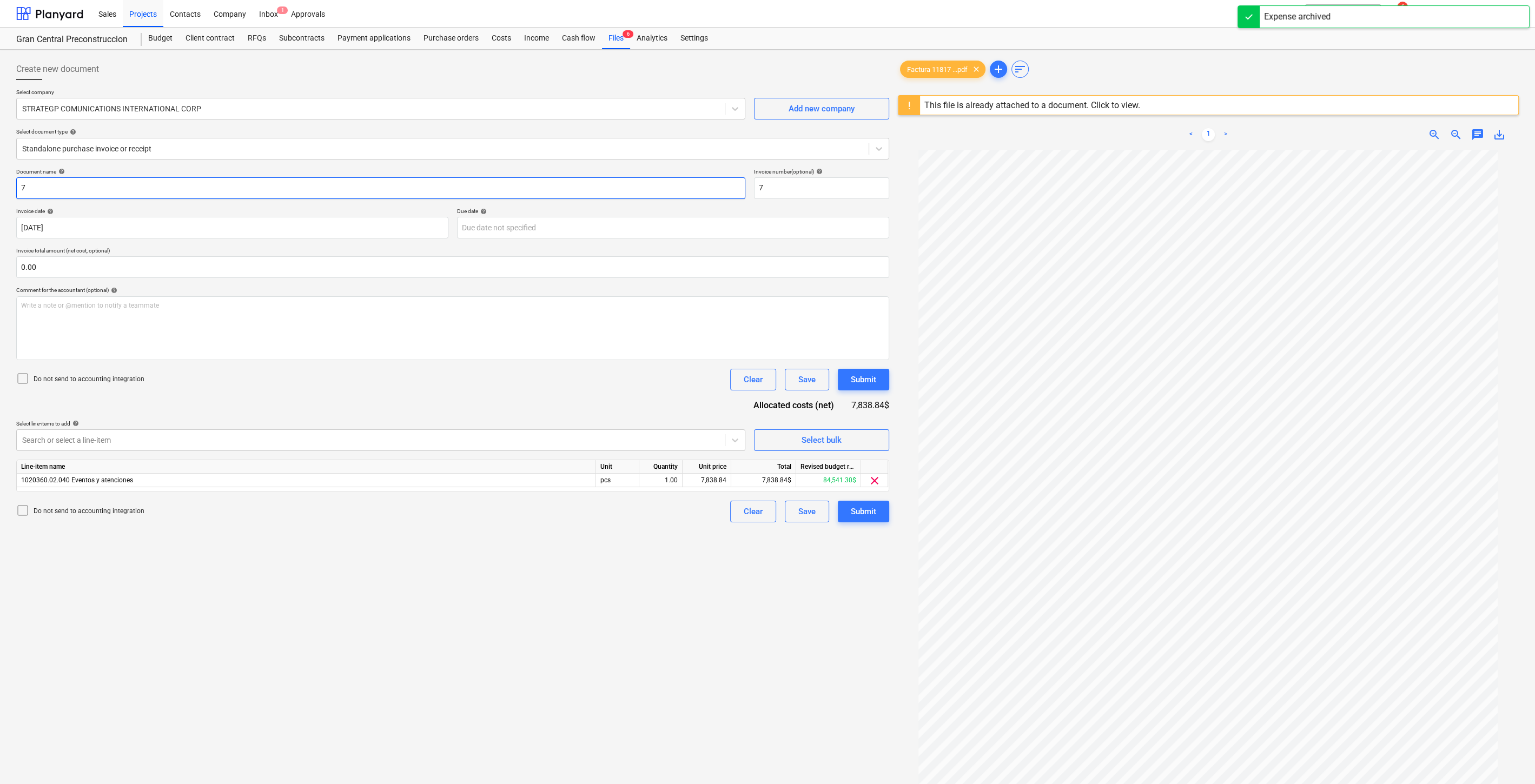
click at [150, 188] on input "7" at bounding box center [381, 188] width 729 height 21
type input "PAGO YA REALIZADO. ESTO ES PARA REGISTRO"
click at [857, 513] on div "Submit" at bounding box center [863, 511] width 26 height 14
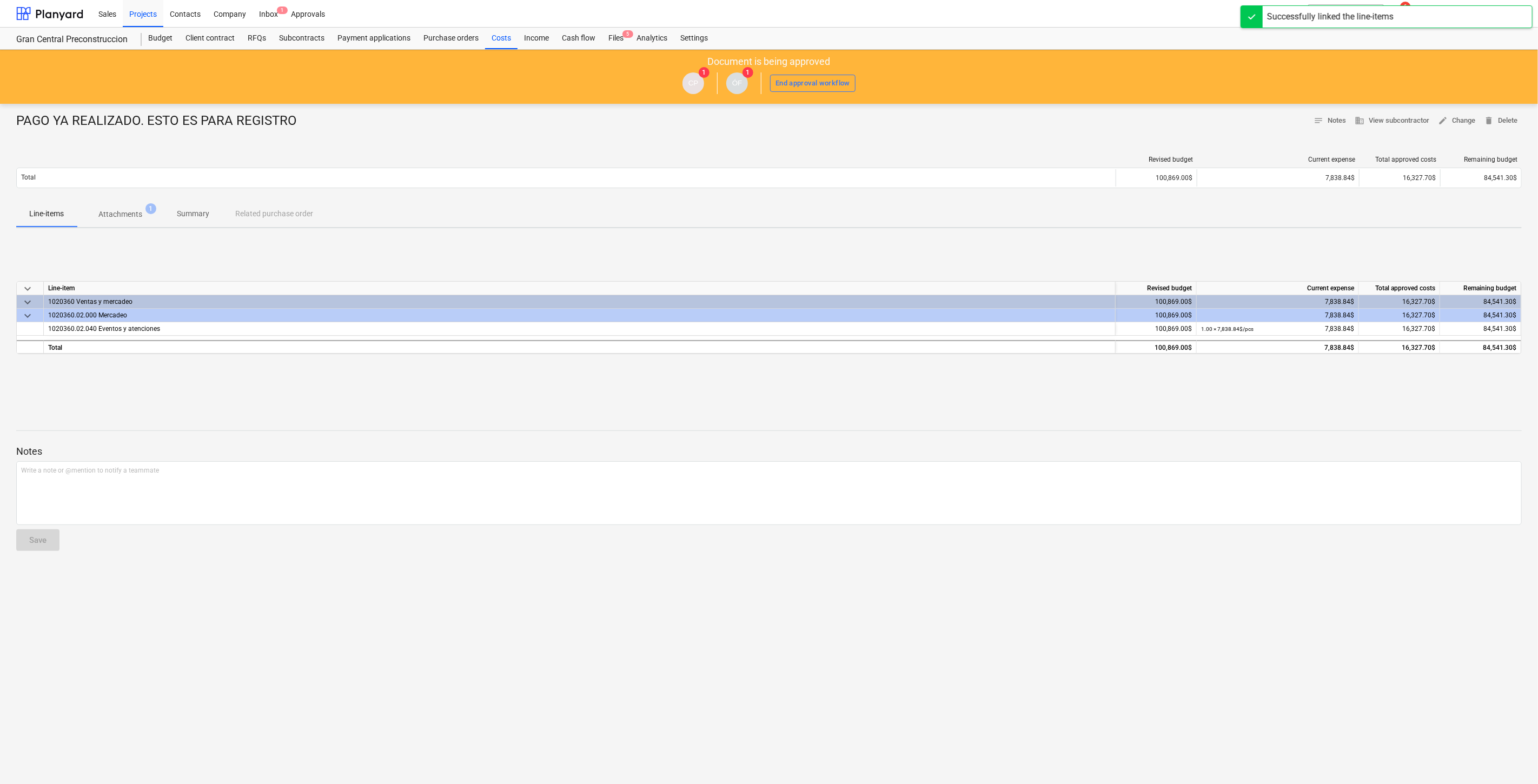
drag, startPoint x: 500, startPoint y: 38, endPoint x: 533, endPoint y: 9, distance: 43.9
click at [500, 38] on div "Costs" at bounding box center [501, 38] width 32 height 21
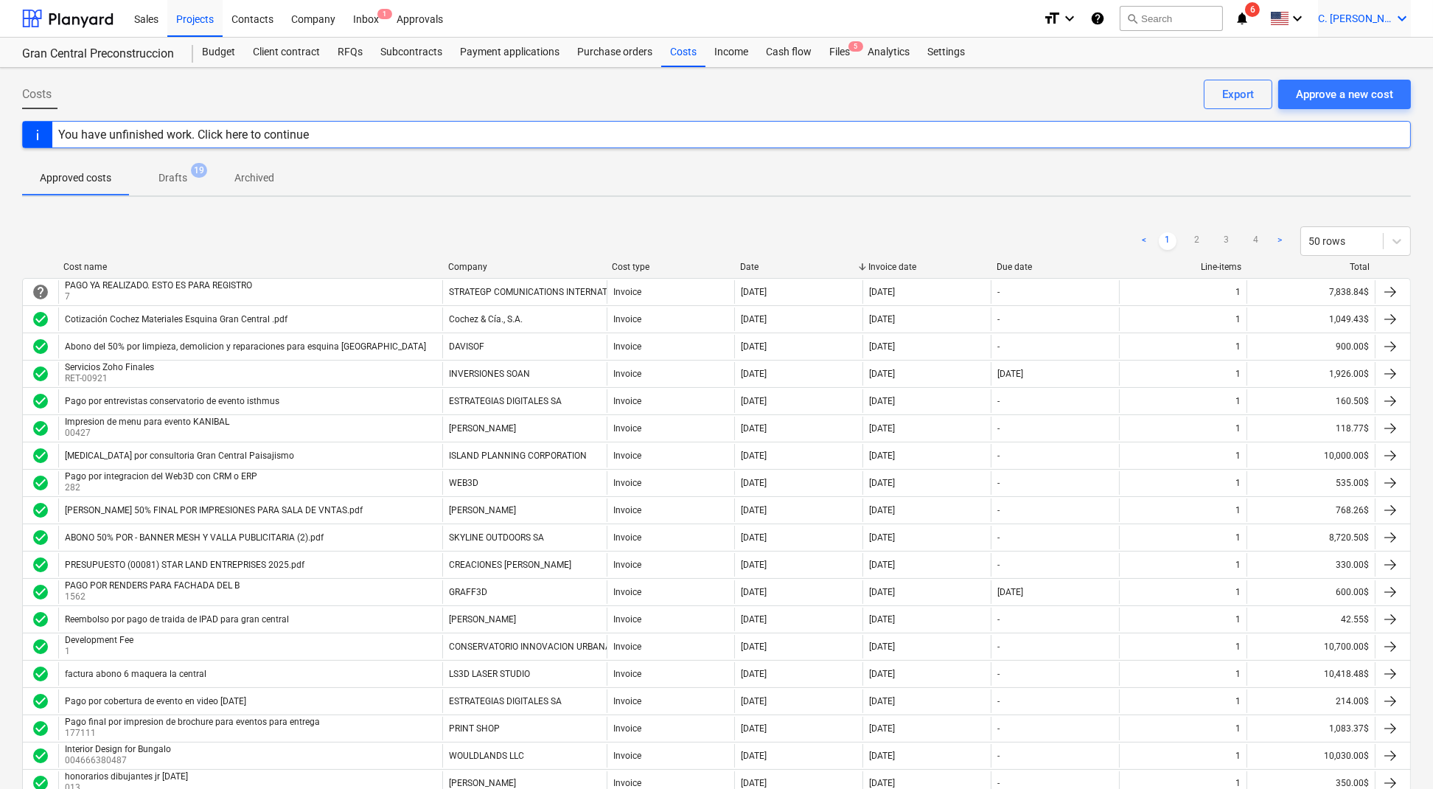
click at [1363, 25] on div "C. [PERSON_NAME] keyboard_arrow_down" at bounding box center [1364, 18] width 93 height 37
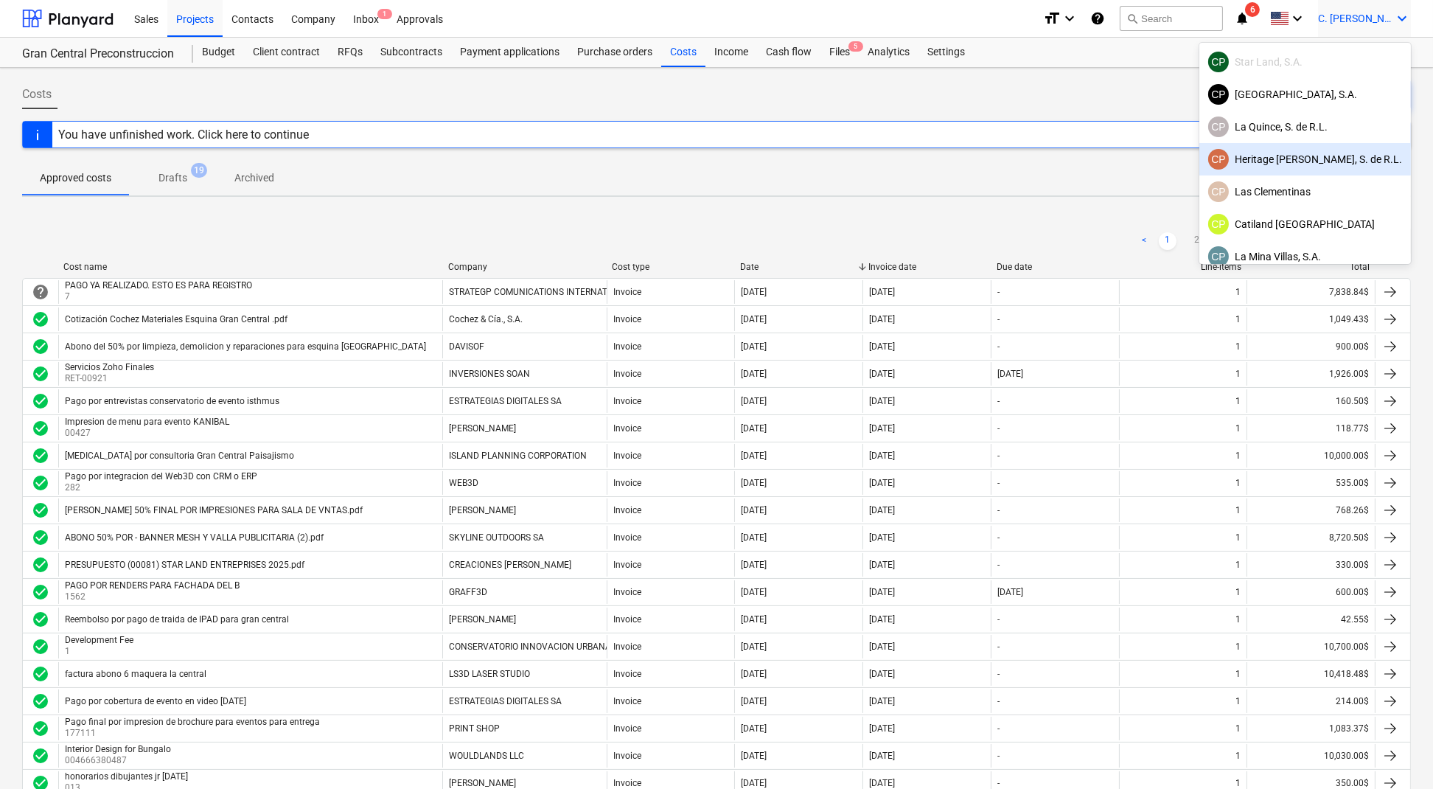
click at [1316, 159] on div "CP Heritage [PERSON_NAME], S. de R.L." at bounding box center [1305, 159] width 194 height 21
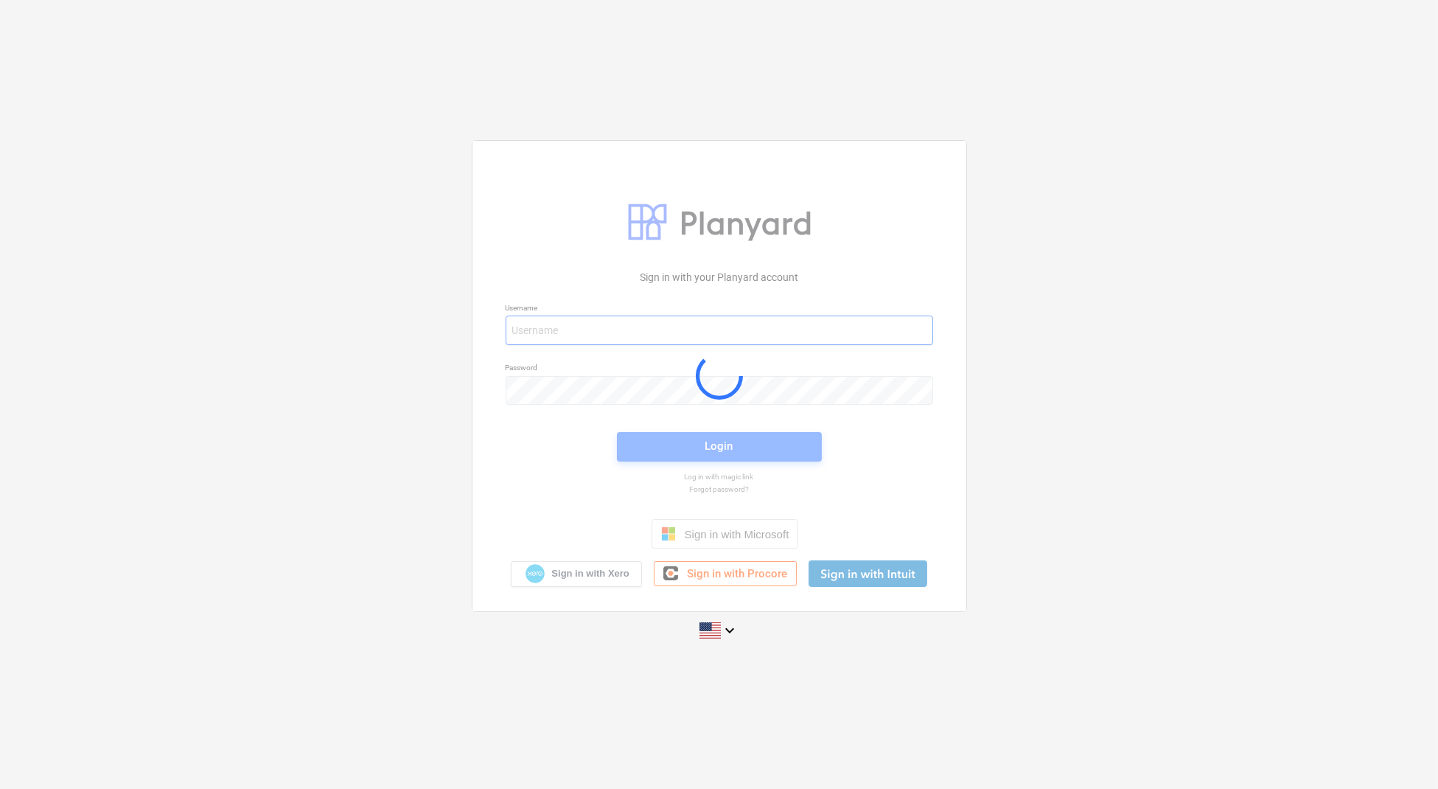
type input "[PERSON_NAME][EMAIL_ADDRESS][DOMAIN_NAME]"
